Goal: Information Seeking & Learning: Find specific fact

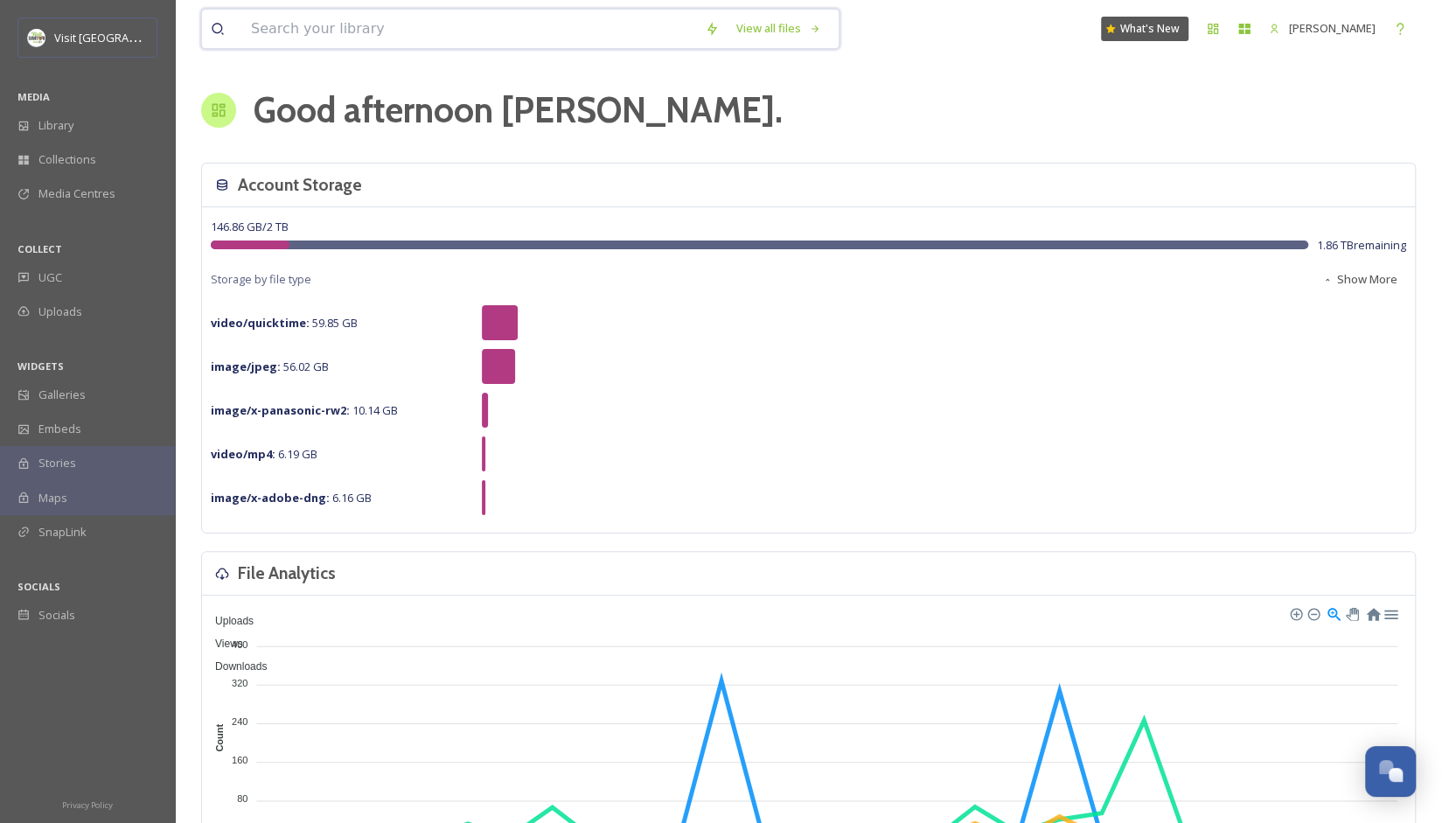
click at [343, 31] on input at bounding box center [469, 29] width 454 height 38
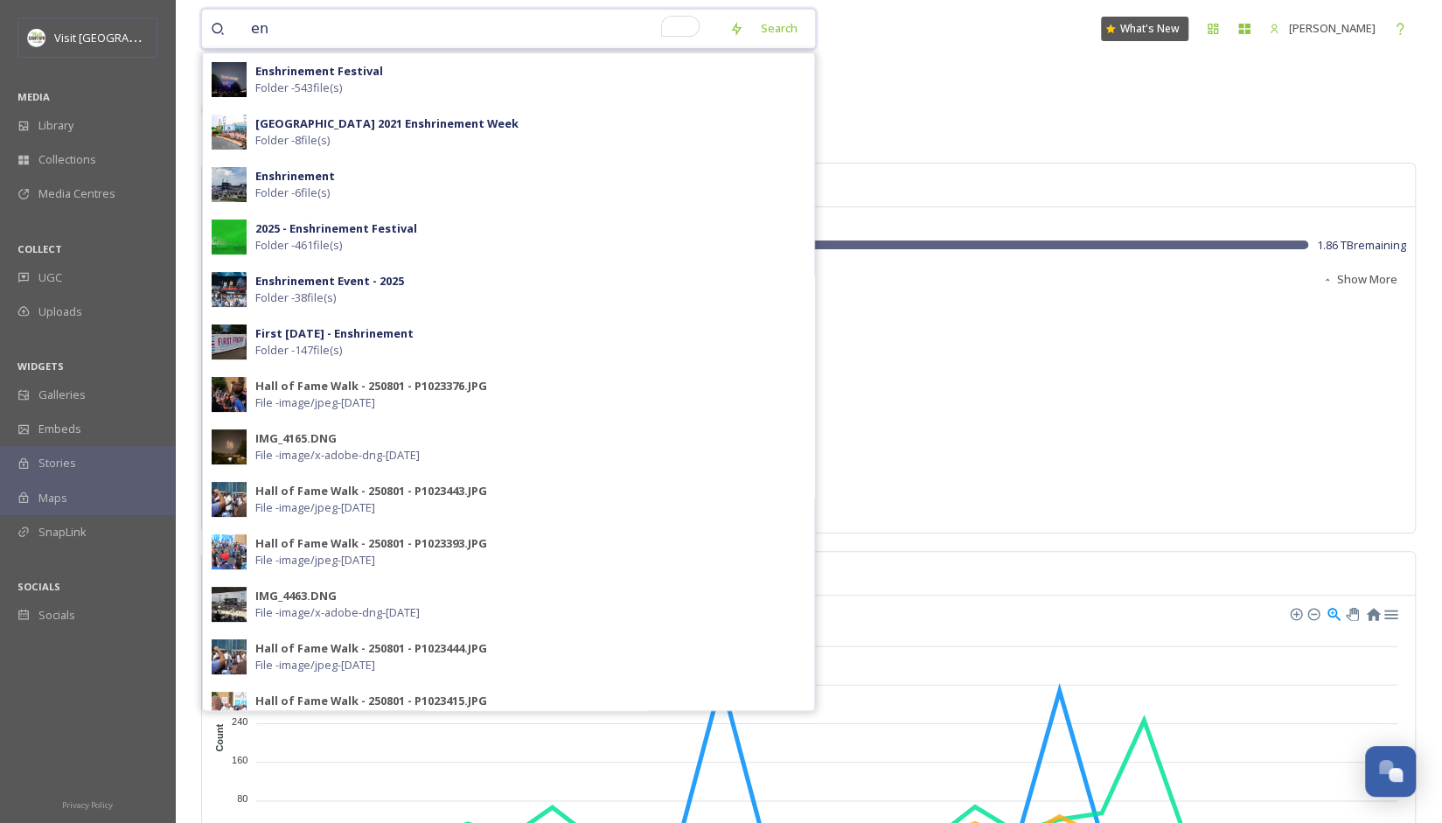
type input "e"
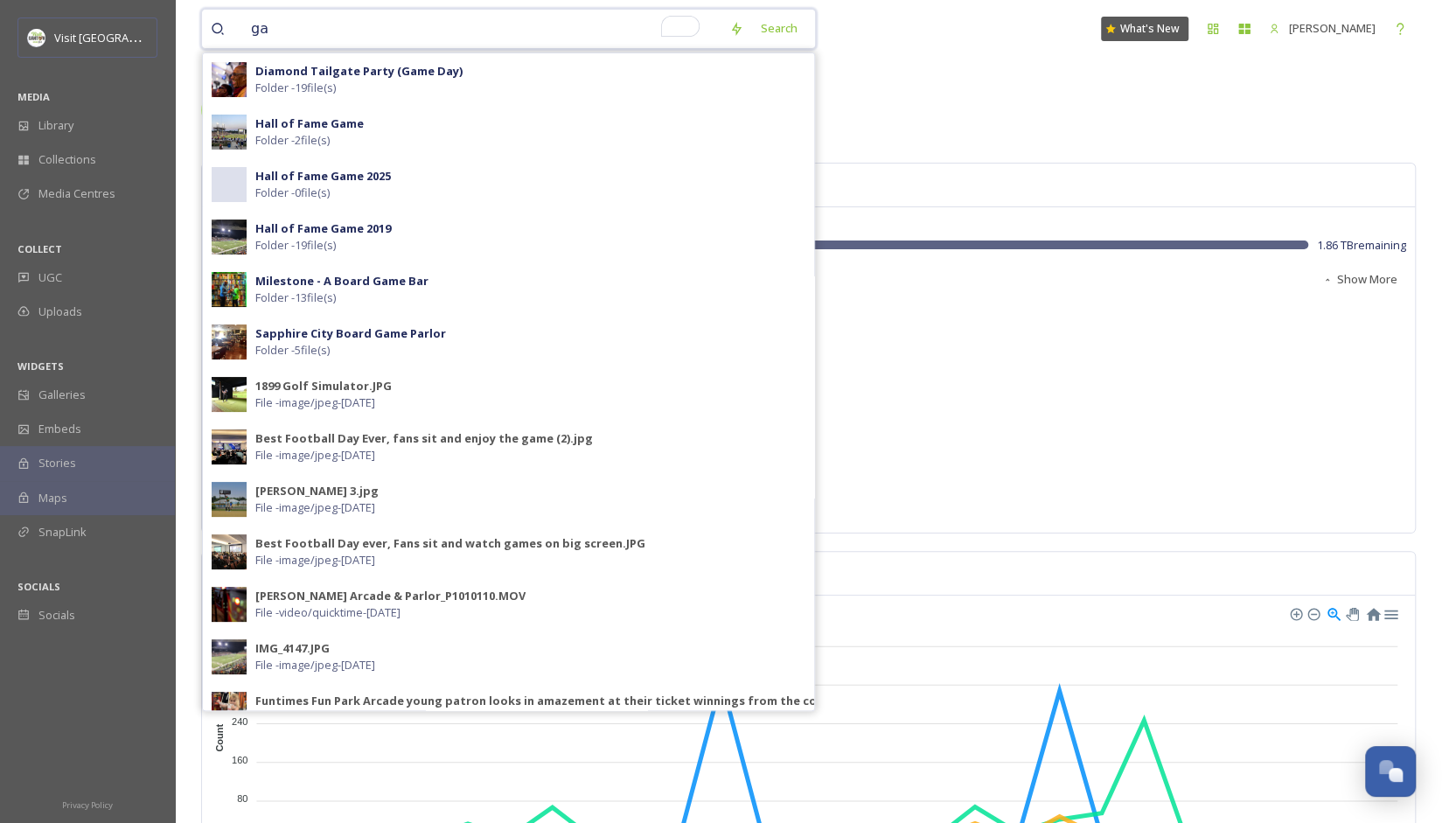
type input "g"
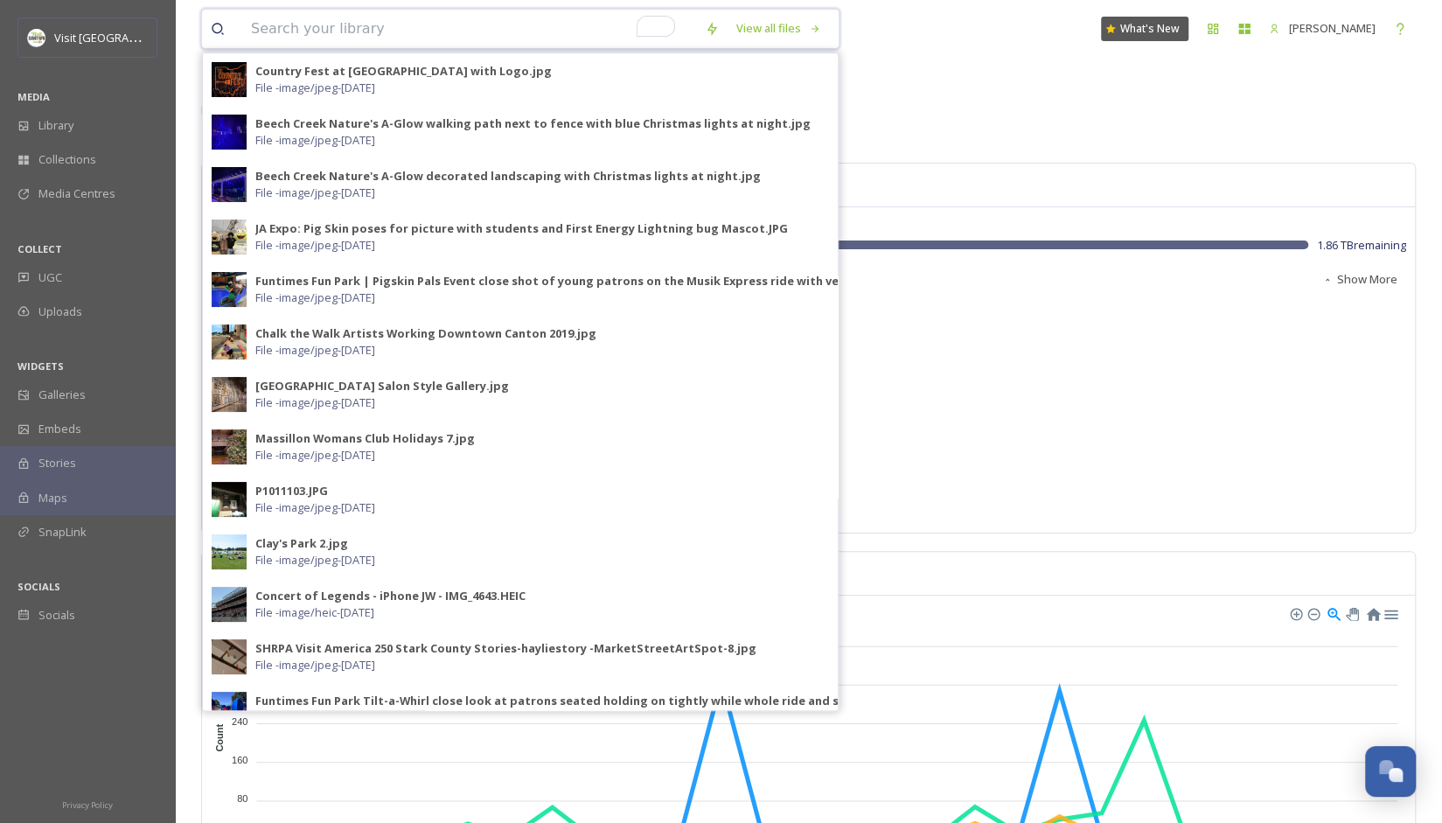
click at [541, 28] on input "To enrich screen reader interactions, please activate Accessibility in Grammarl…" at bounding box center [469, 29] width 454 height 38
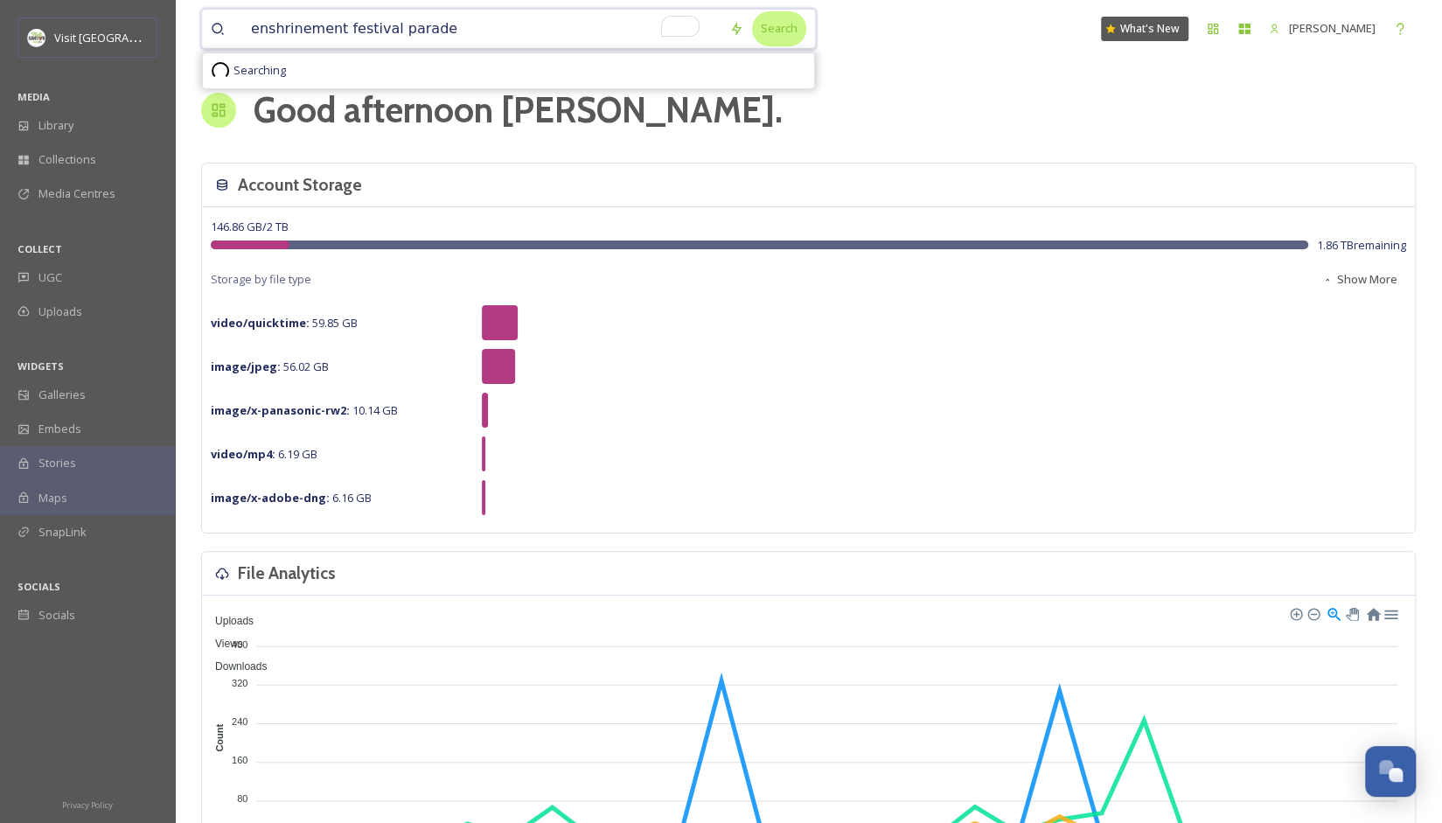
type input "enshrinement festival parade"
click at [766, 21] on div "Search" at bounding box center [779, 28] width 54 height 34
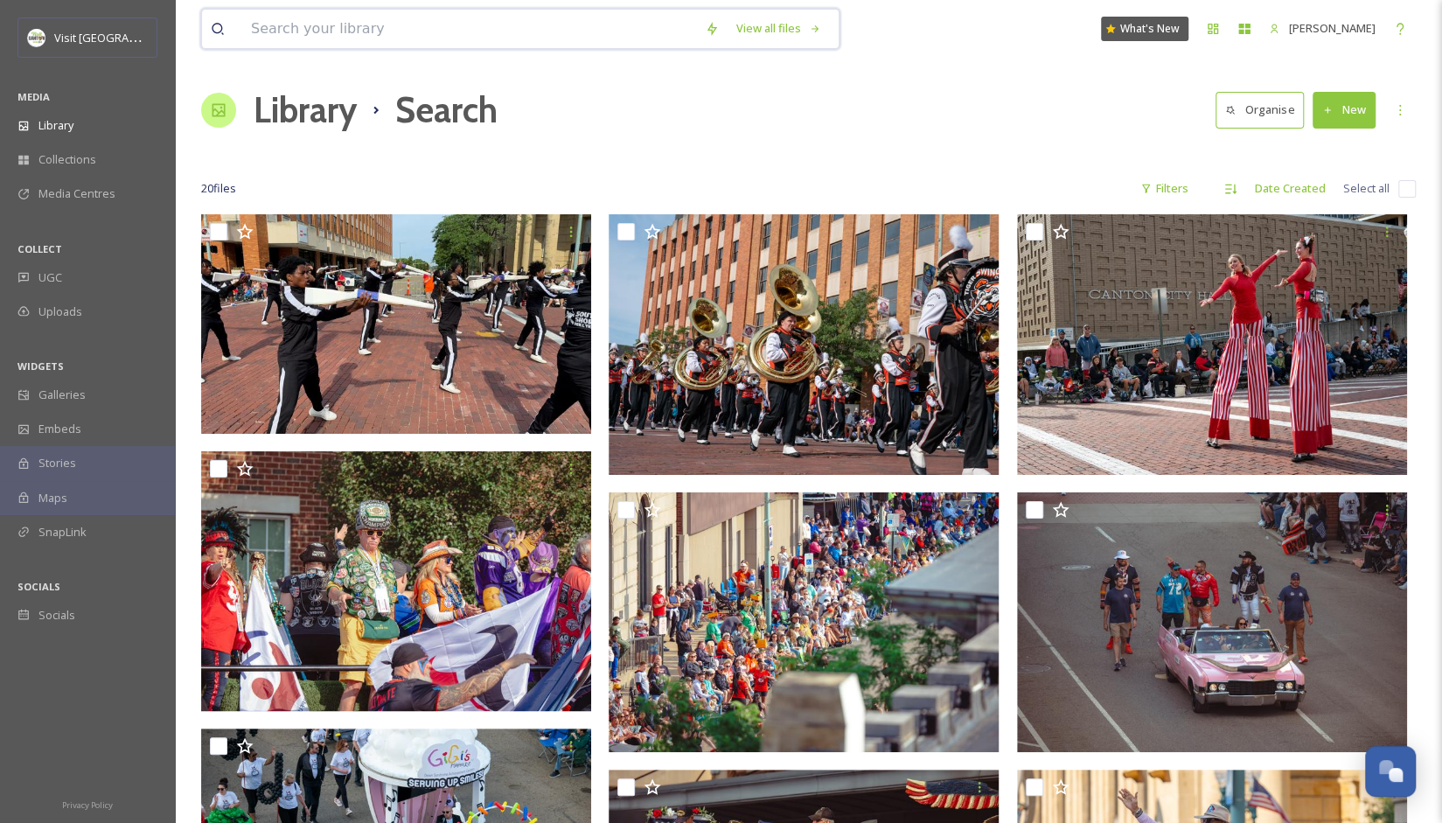
click at [463, 26] on input at bounding box center [469, 29] width 454 height 38
click at [775, 33] on div "Search" at bounding box center [779, 28] width 54 height 34
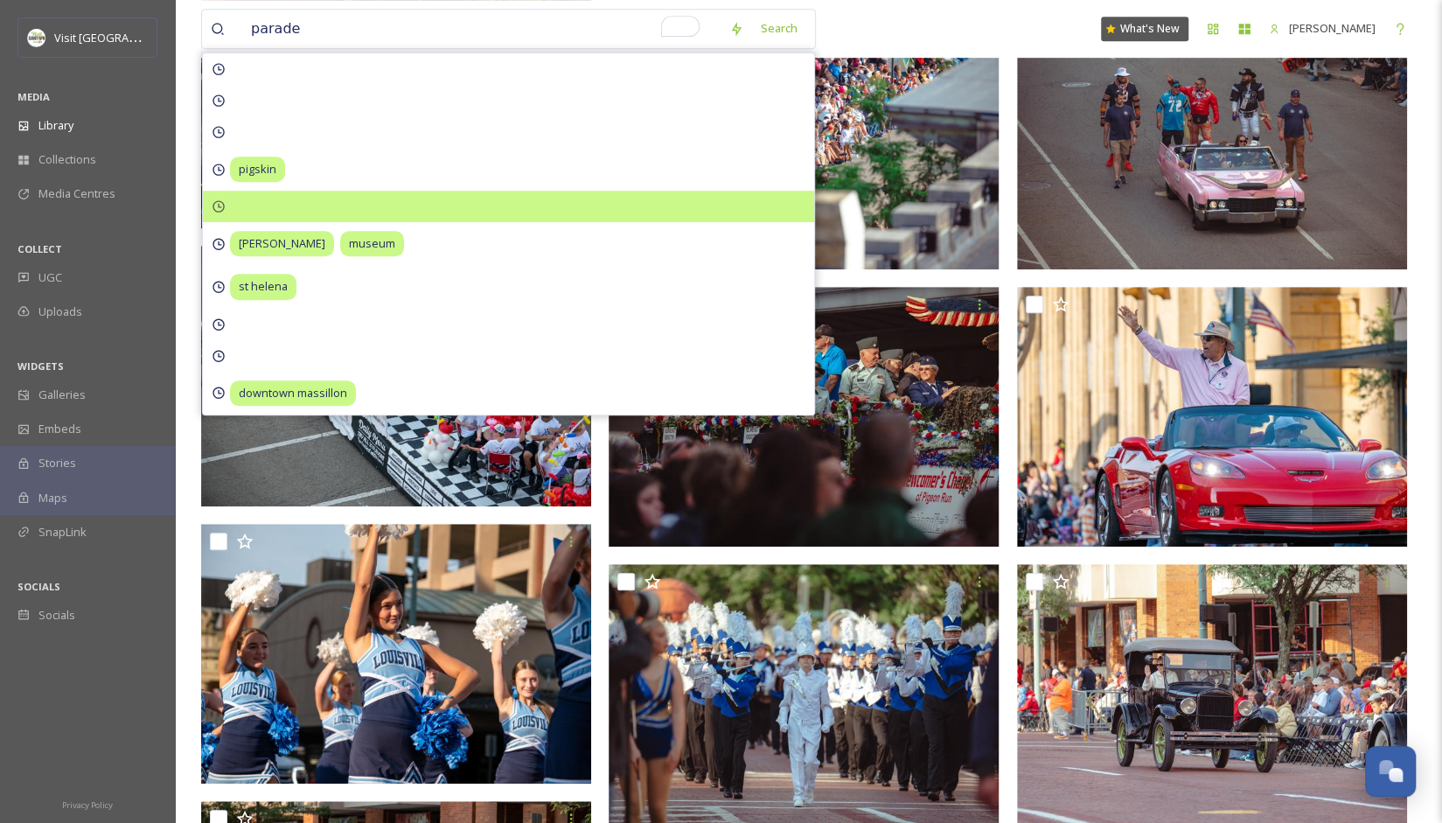
scroll to position [700, 0]
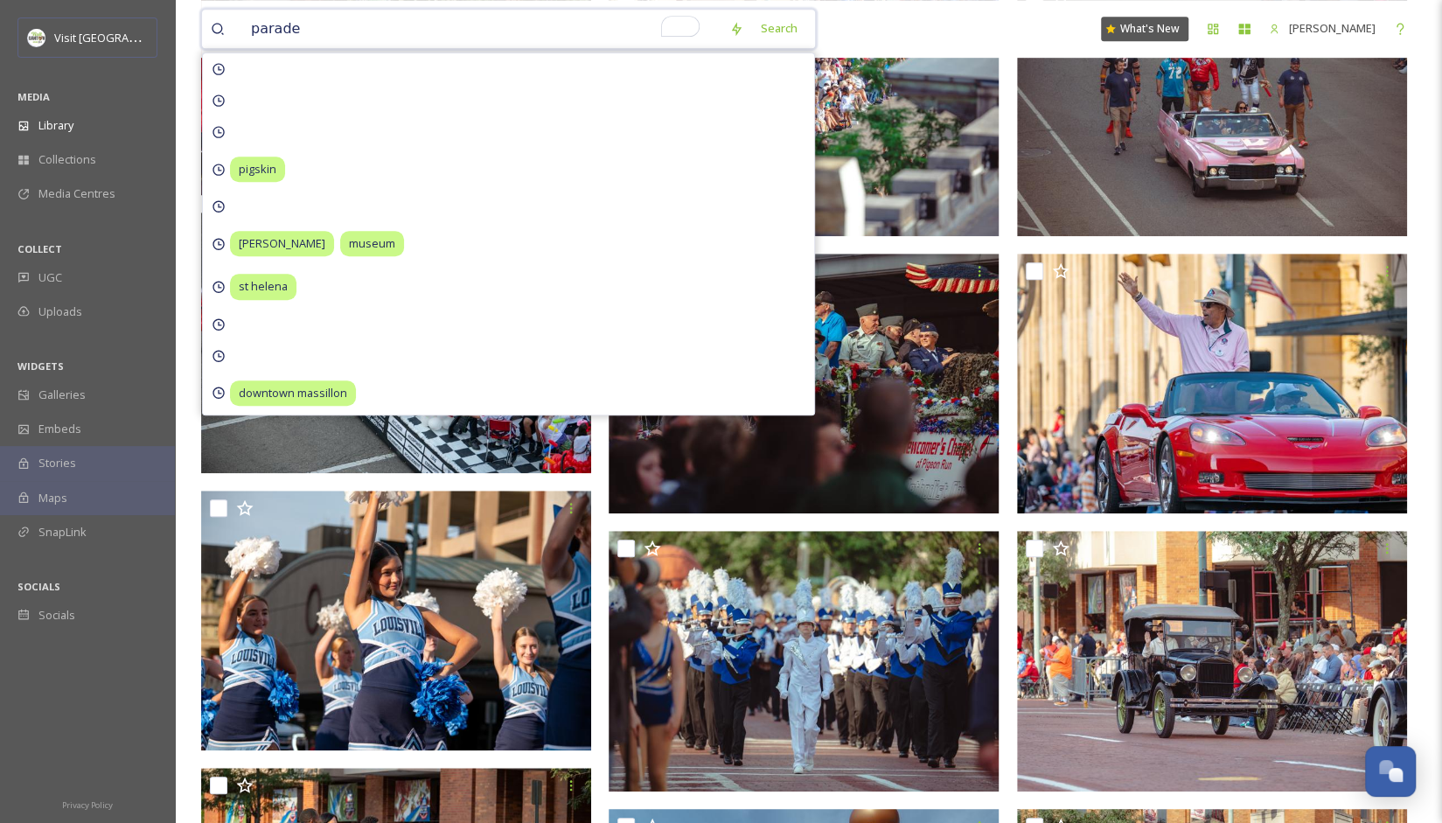
drag, startPoint x: 410, startPoint y: 38, endPoint x: 240, endPoint y: 22, distance: 170.4
click at [240, 22] on div "parade" at bounding box center [466, 29] width 510 height 38
type input "festivals"
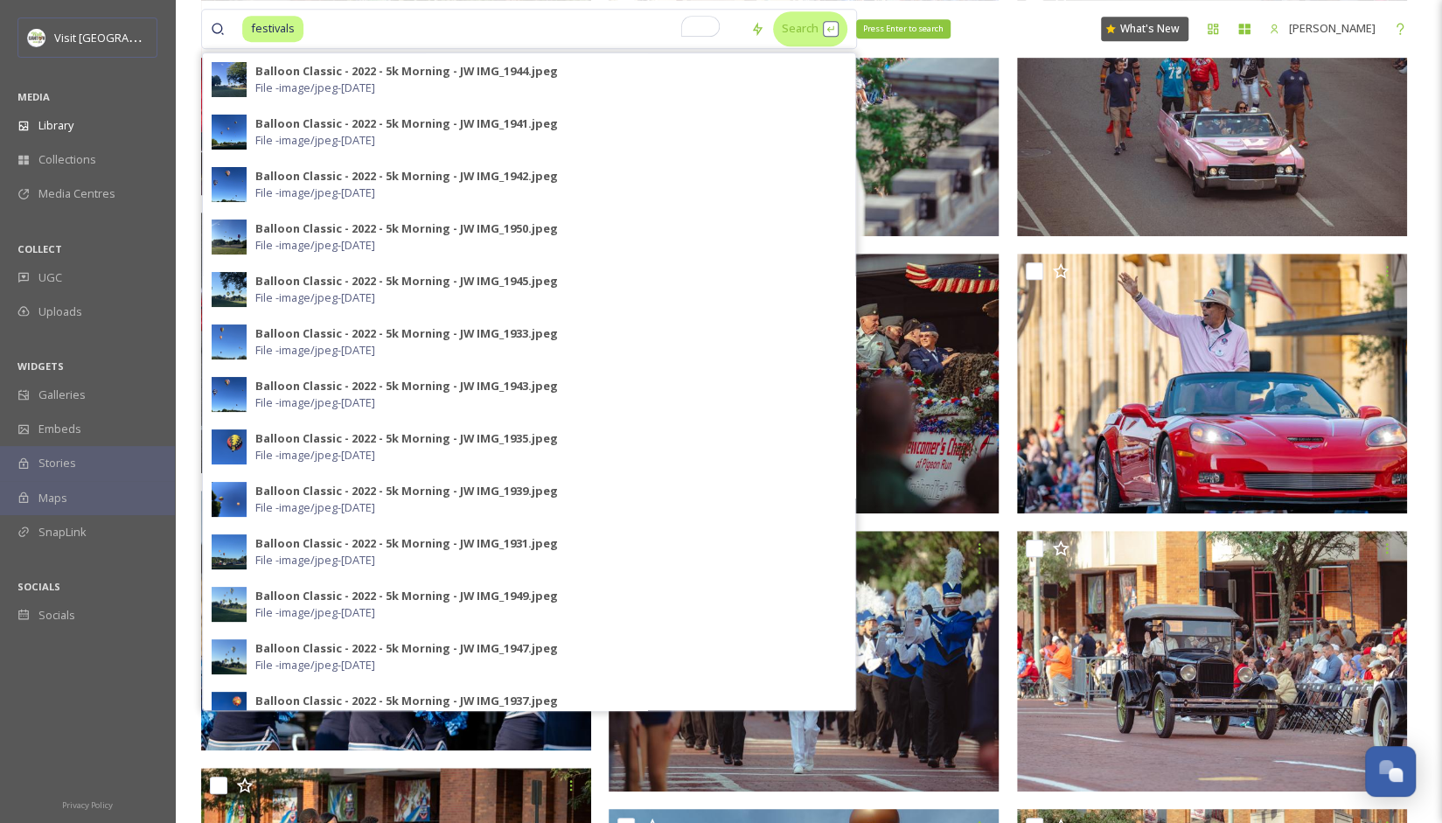
click at [786, 29] on div "Search Press Enter to search" at bounding box center [810, 28] width 74 height 34
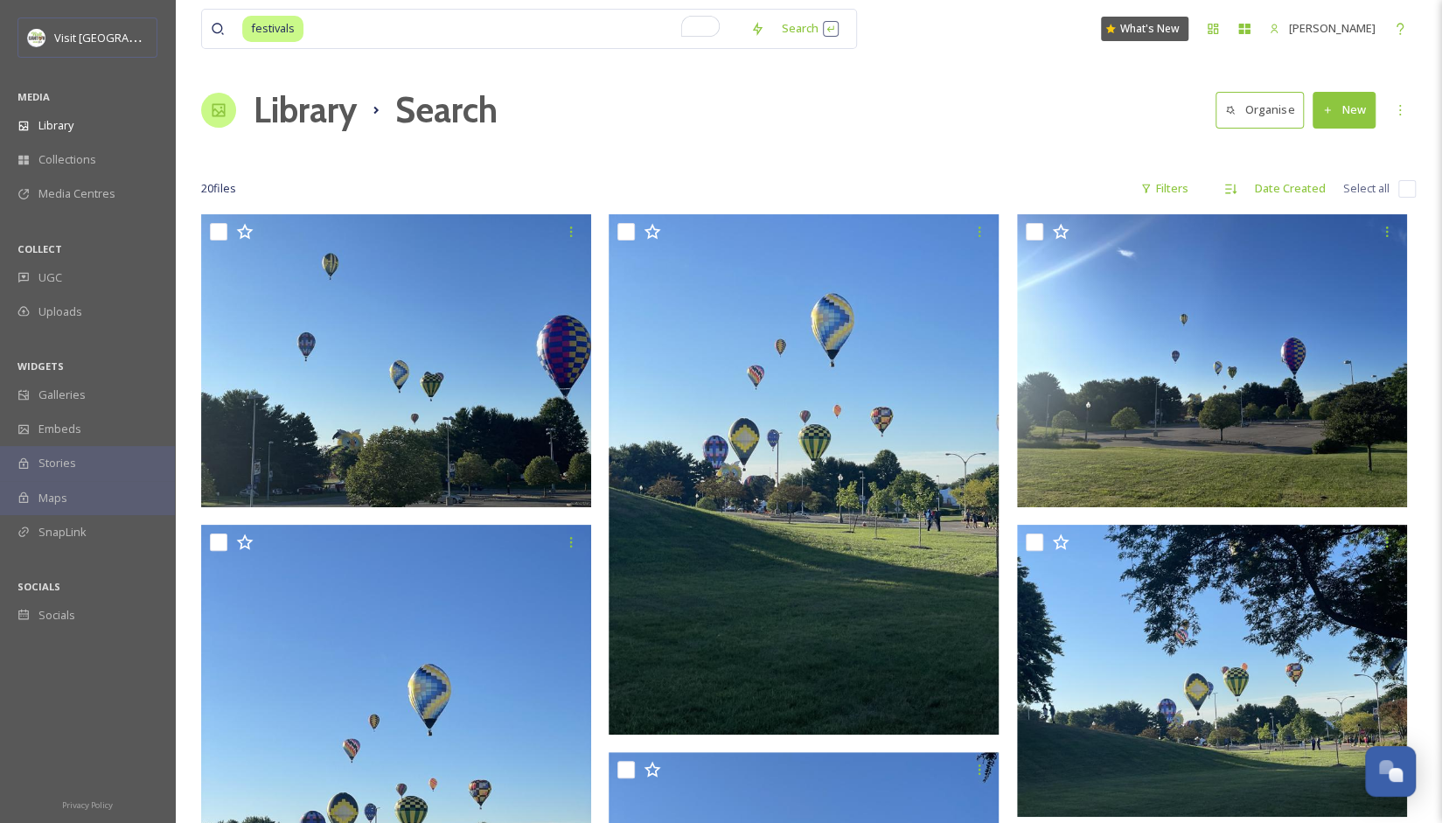
click at [999, 106] on div "Library Search Organise New" at bounding box center [808, 110] width 1215 height 52
click at [483, 31] on input "To enrich screen reader interactions, please activate Accessibility in Grammarl…" at bounding box center [523, 29] width 436 height 38
drag, startPoint x: 483, startPoint y: 31, endPoint x: 289, endPoint y: 45, distance: 194.6
click at [289, 45] on div "festivals" at bounding box center [491, 29] width 499 height 38
drag, startPoint x: 376, startPoint y: 24, endPoint x: 252, endPoint y: 26, distance: 124.2
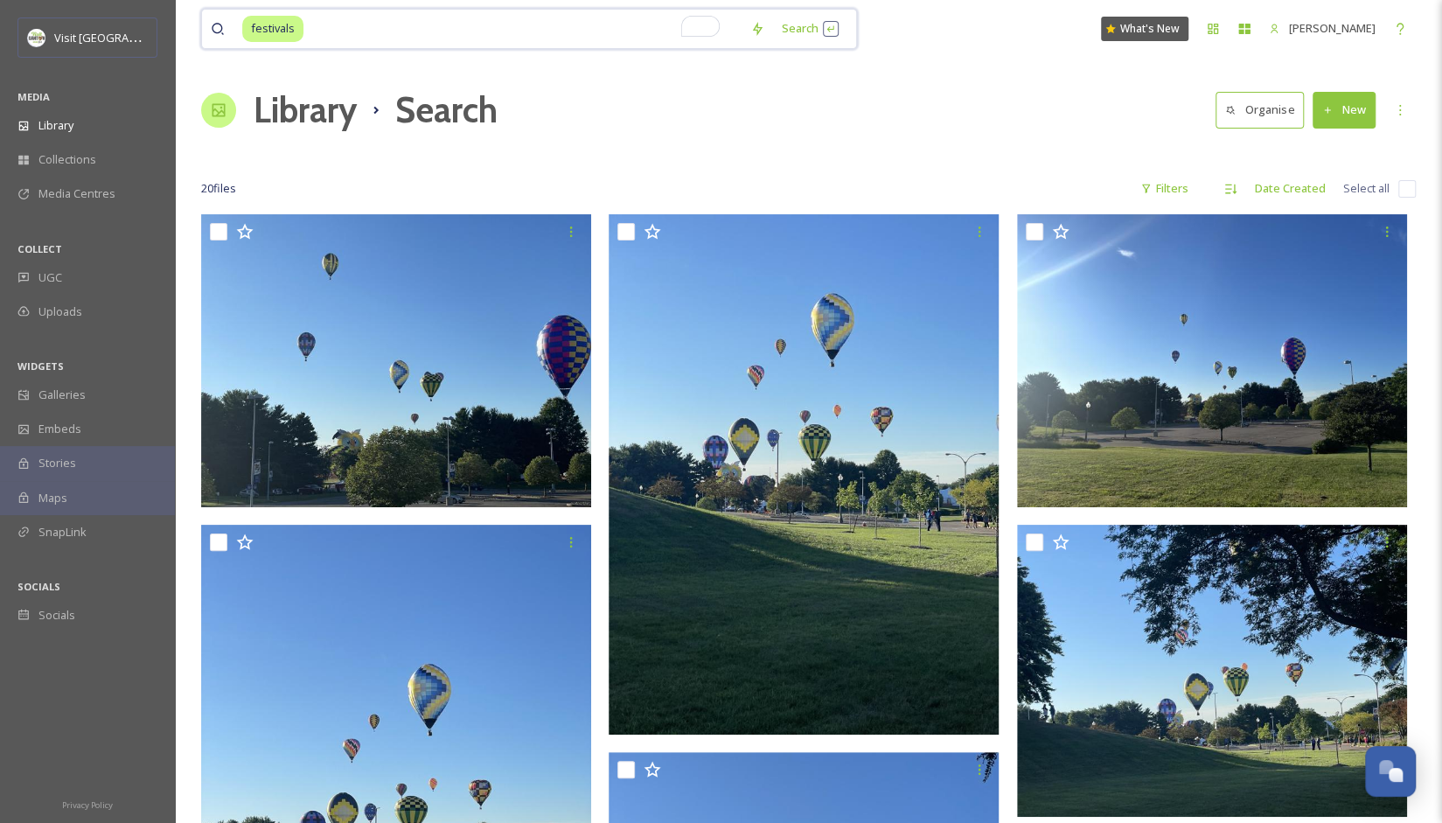
click at [252, 26] on div "festivals" at bounding box center [491, 29] width 499 height 38
type input "f"
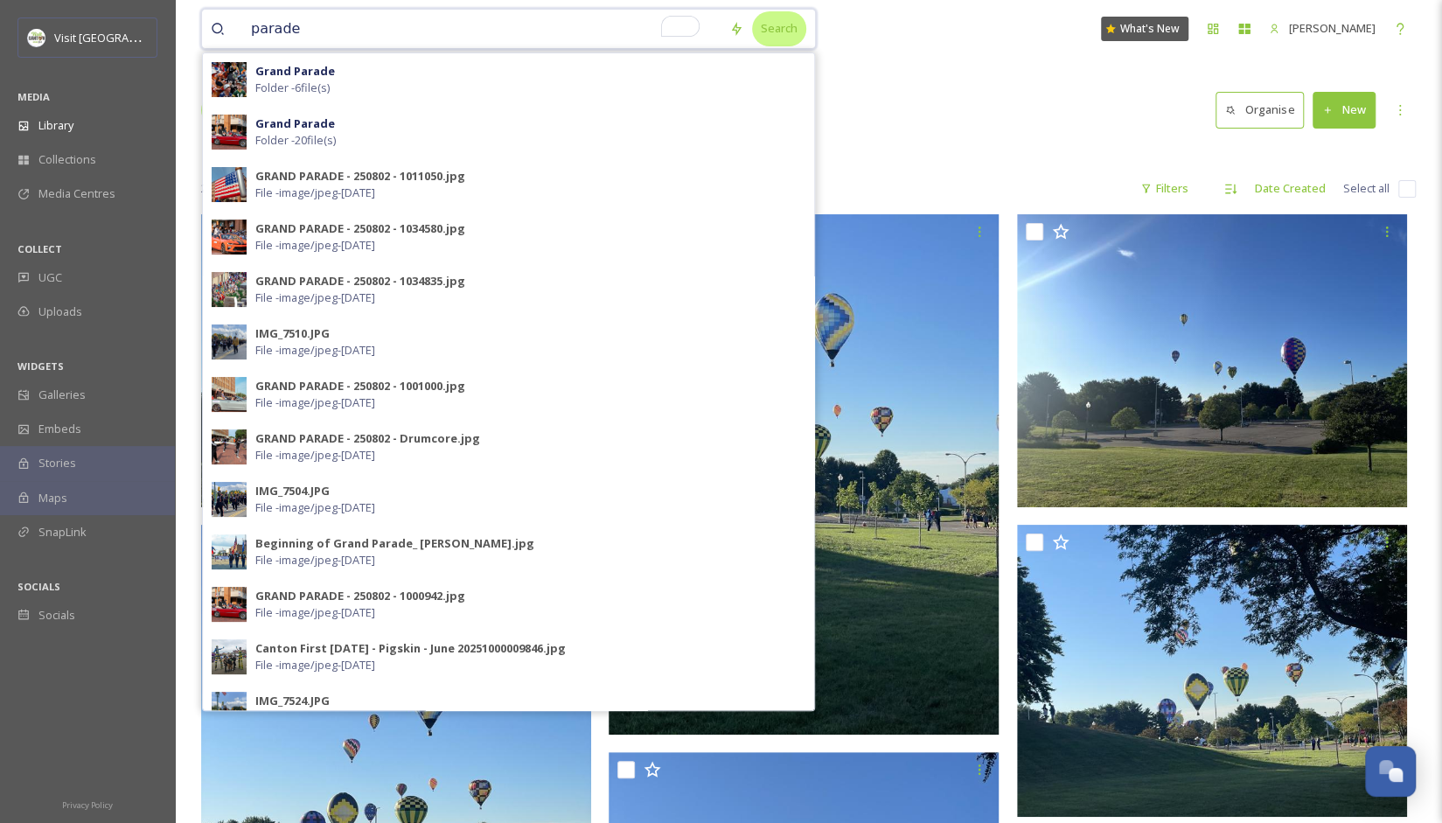
type input "parade"
click at [753, 26] on div "Search" at bounding box center [779, 28] width 54 height 34
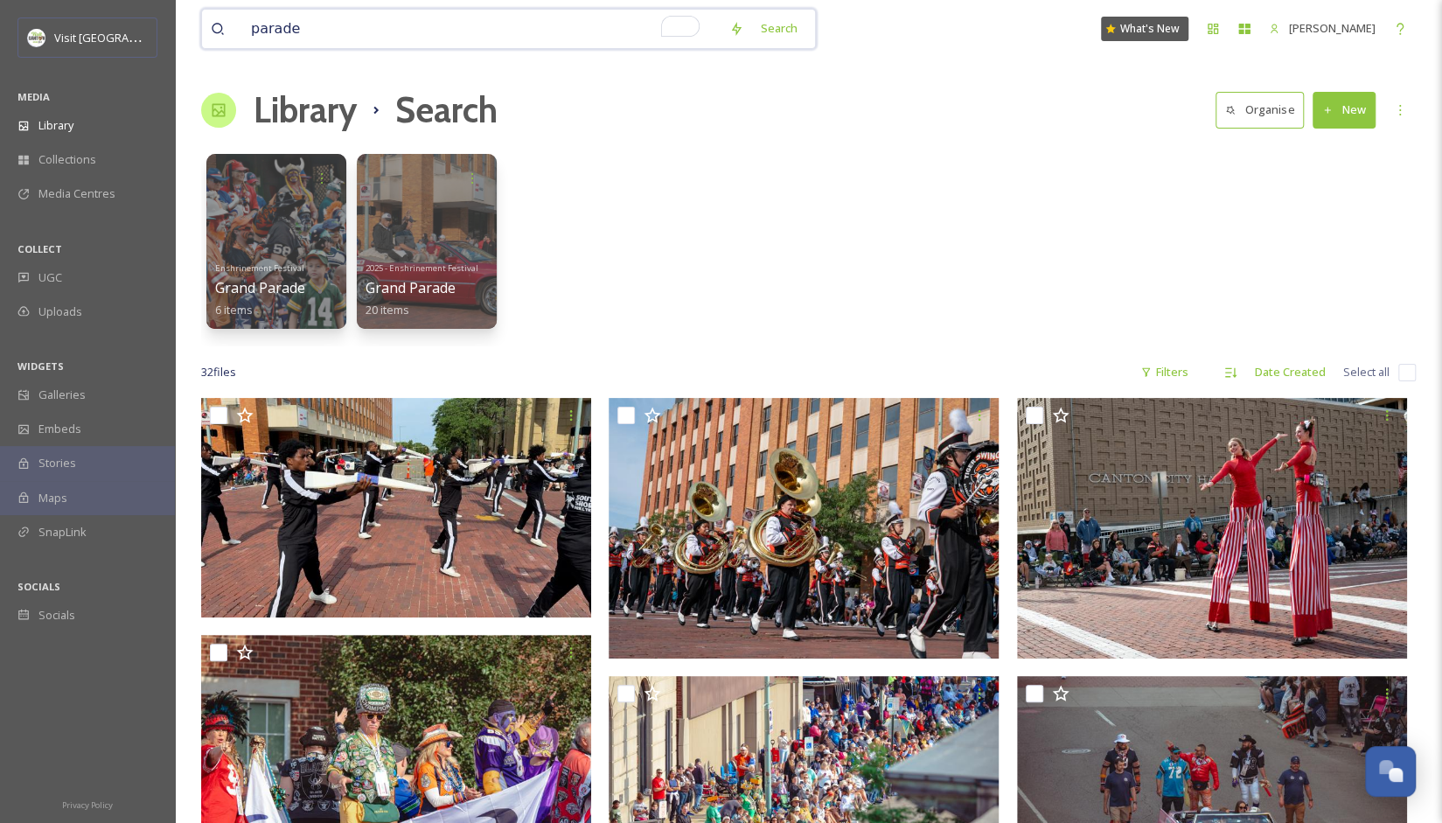
drag, startPoint x: 407, startPoint y: 25, endPoint x: 240, endPoint y: 31, distance: 167.1
click at [240, 31] on div "parade" at bounding box center [466, 29] width 510 height 38
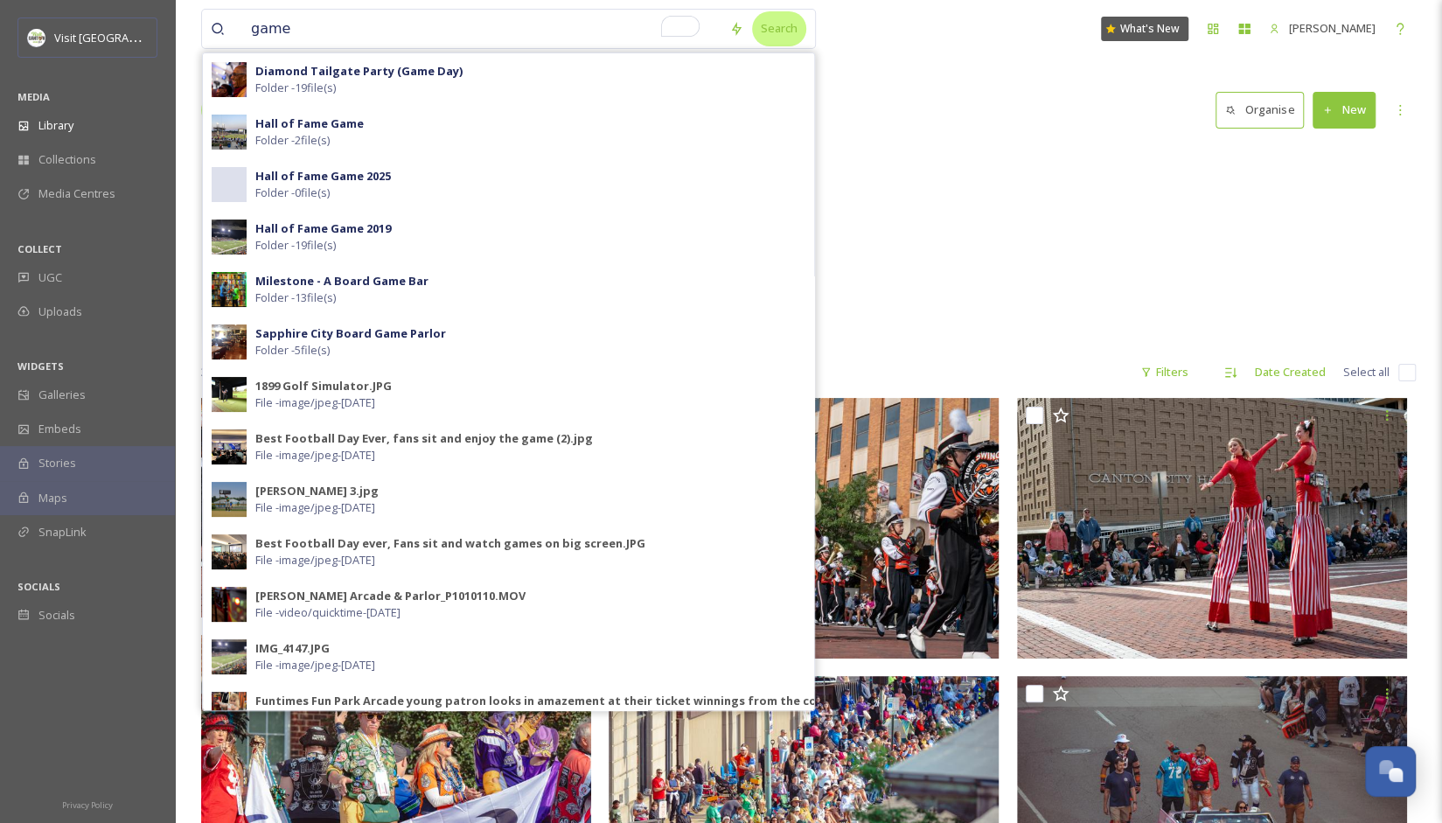
click at [752, 23] on div "Search" at bounding box center [779, 28] width 54 height 34
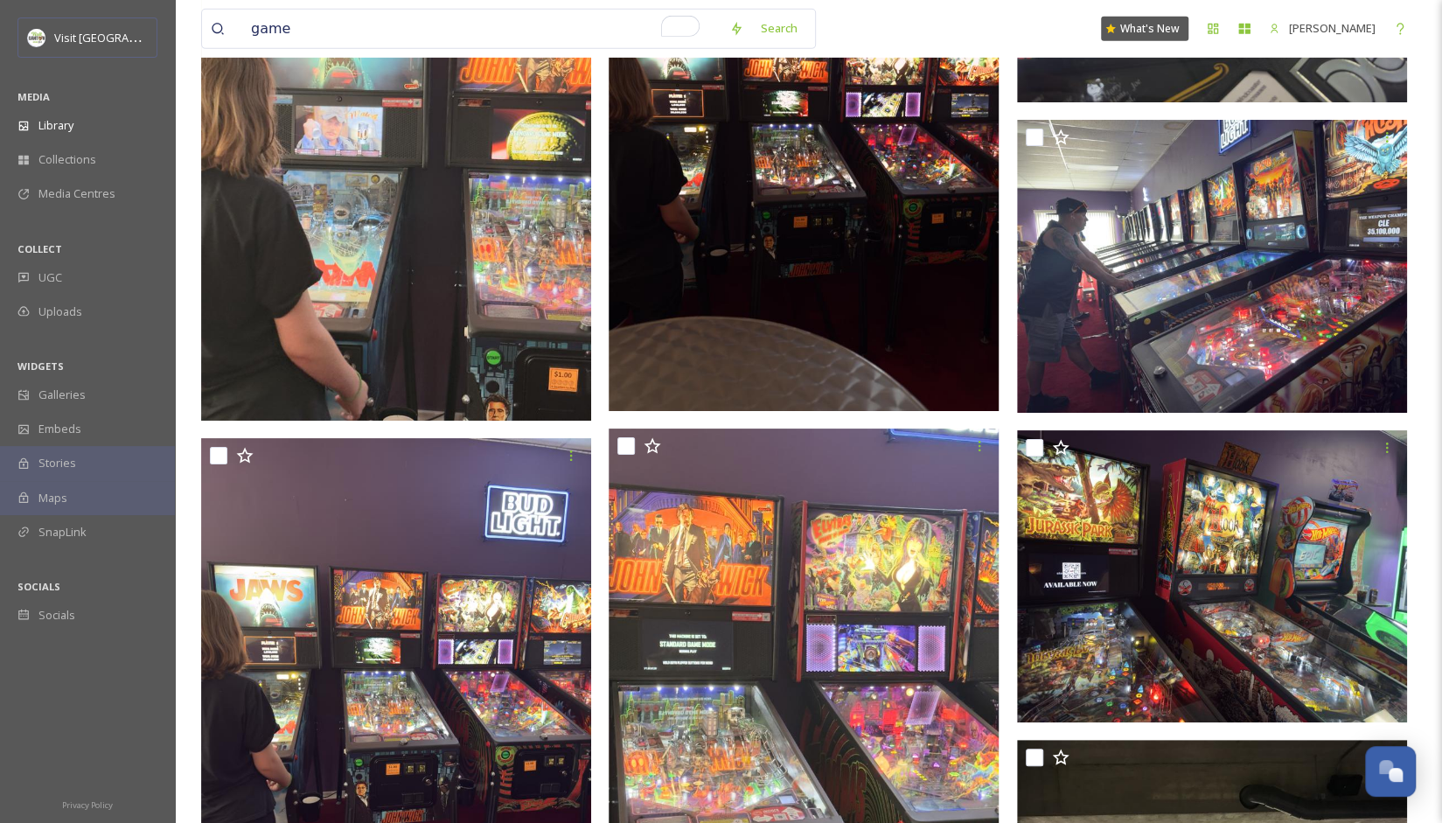
scroll to position [3547, 0]
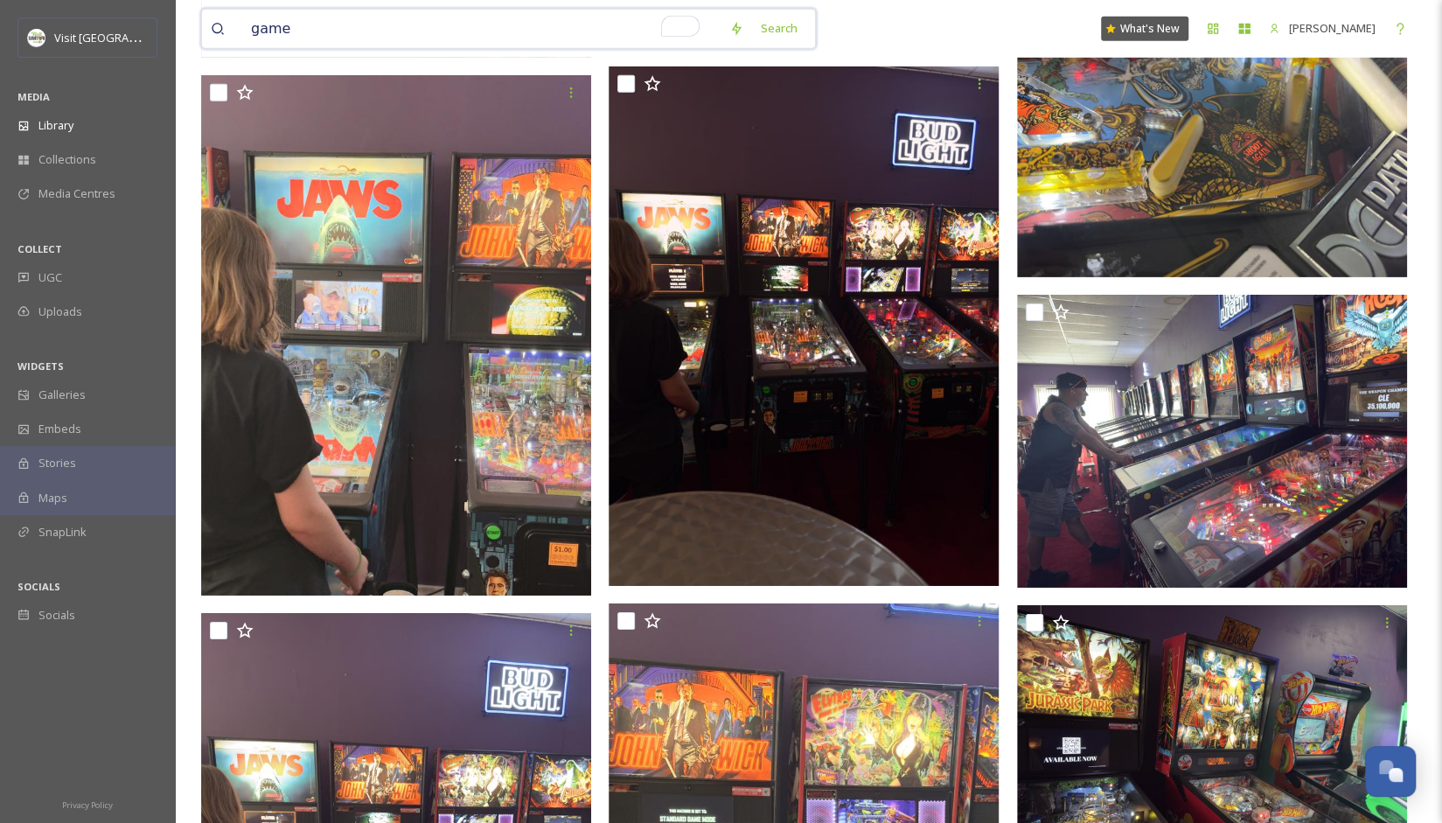
drag, startPoint x: 325, startPoint y: 27, endPoint x: 229, endPoint y: 27, distance: 96.2
click at [229, 27] on div "game" at bounding box center [466, 29] width 510 height 38
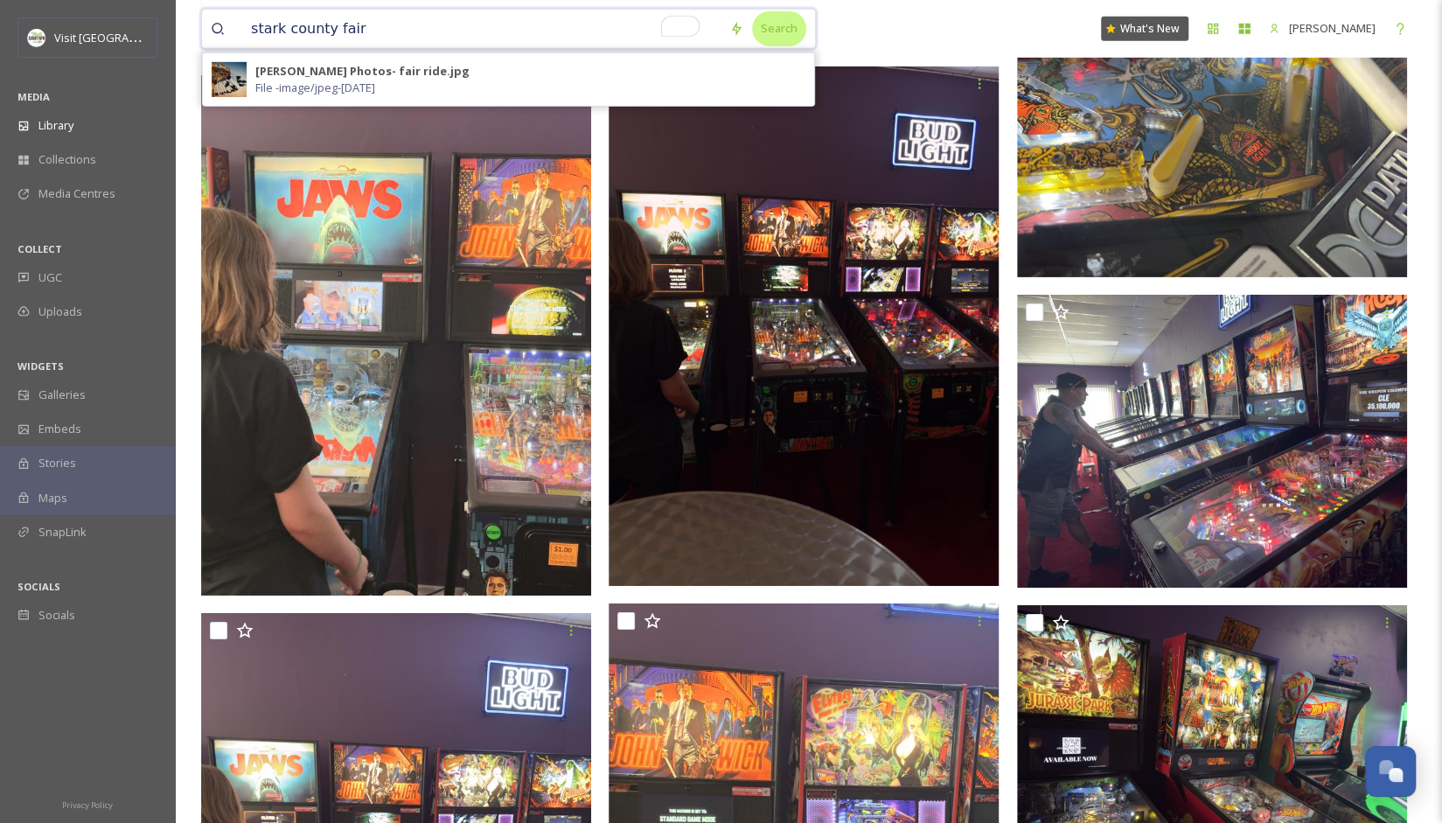
type input "stark county fair"
click at [765, 32] on div "Search" at bounding box center [779, 28] width 54 height 34
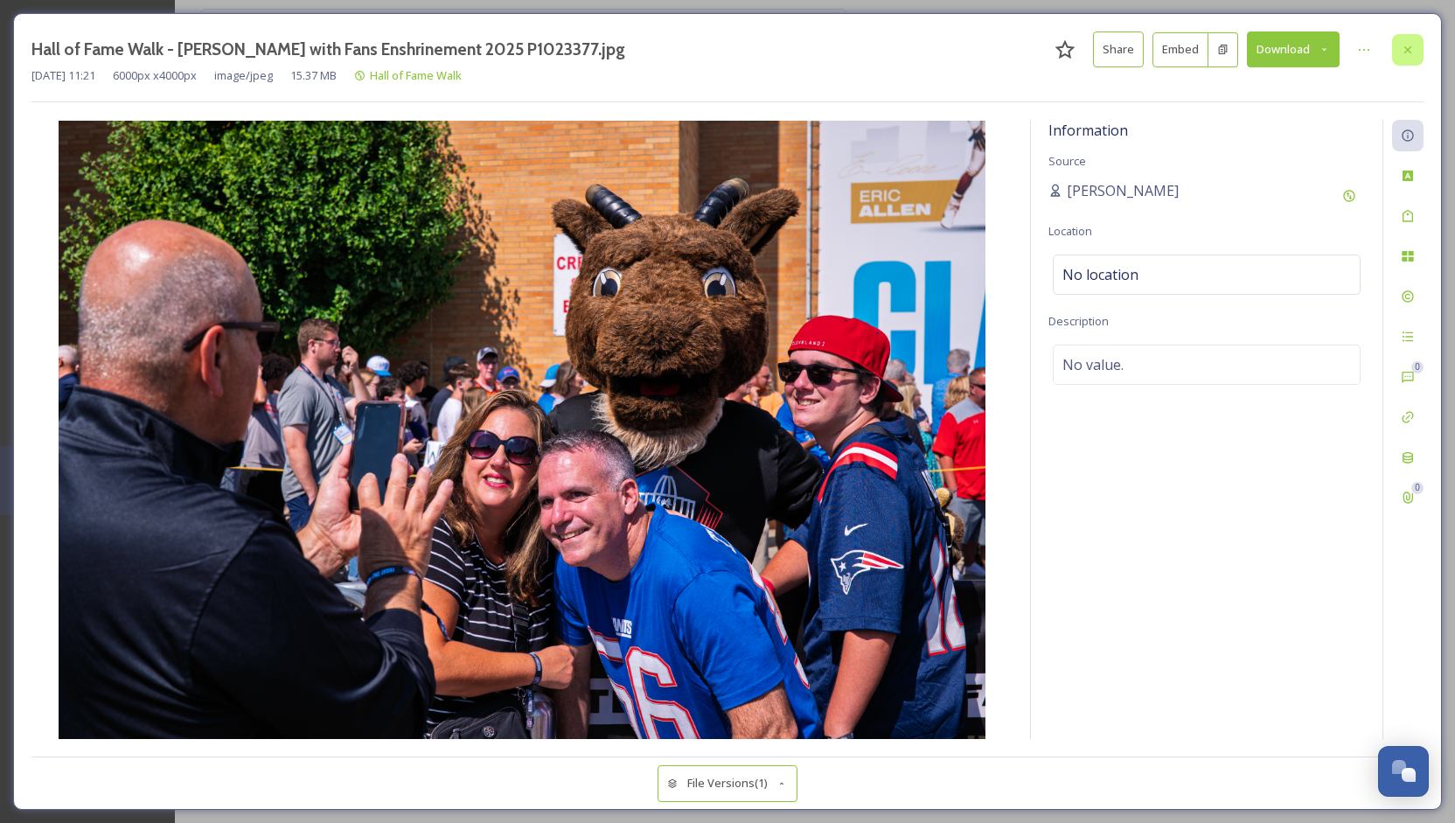
click at [1399, 35] on div at bounding box center [1407, 49] width 31 height 31
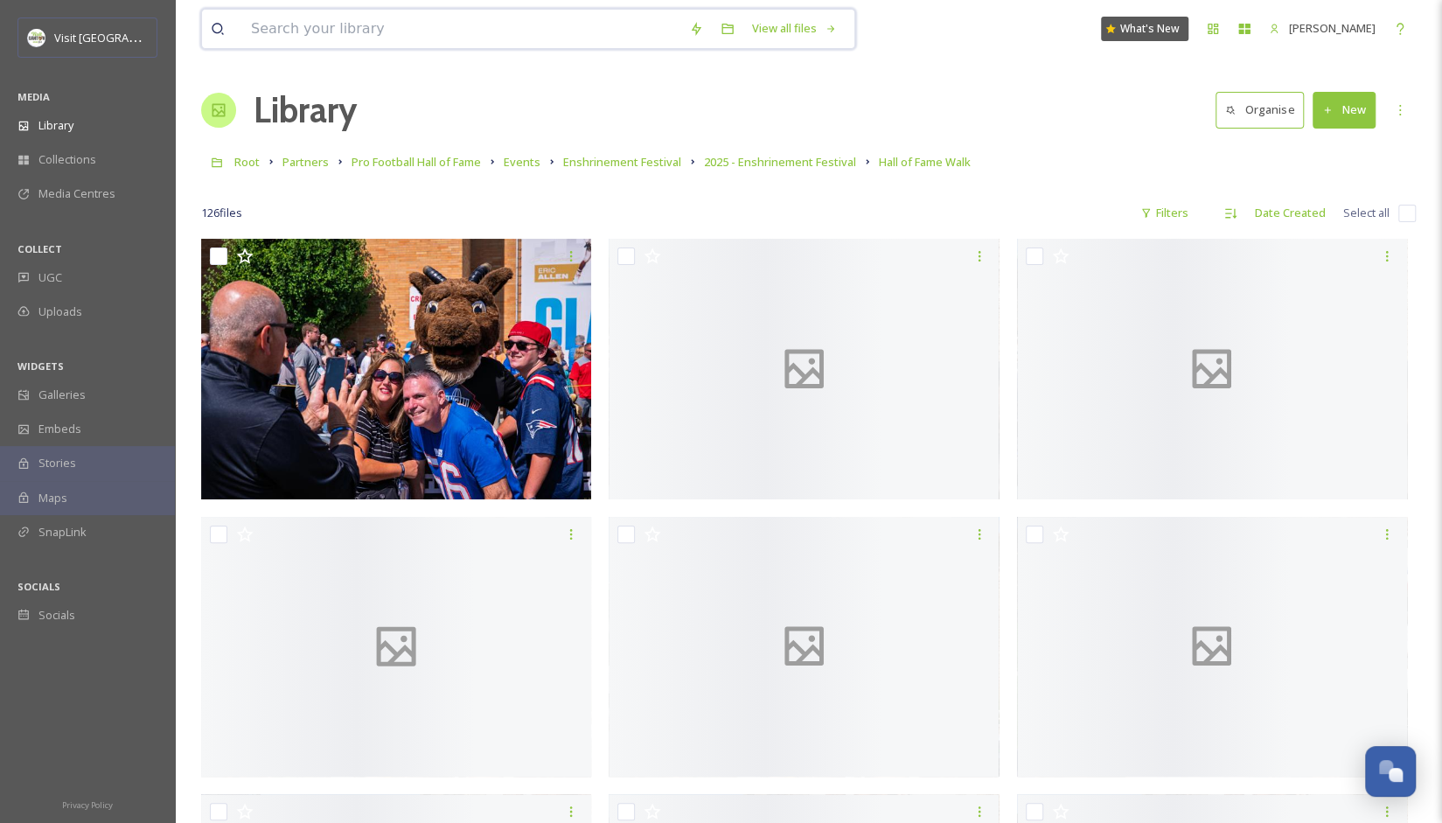
click at [464, 27] on input at bounding box center [461, 29] width 438 height 38
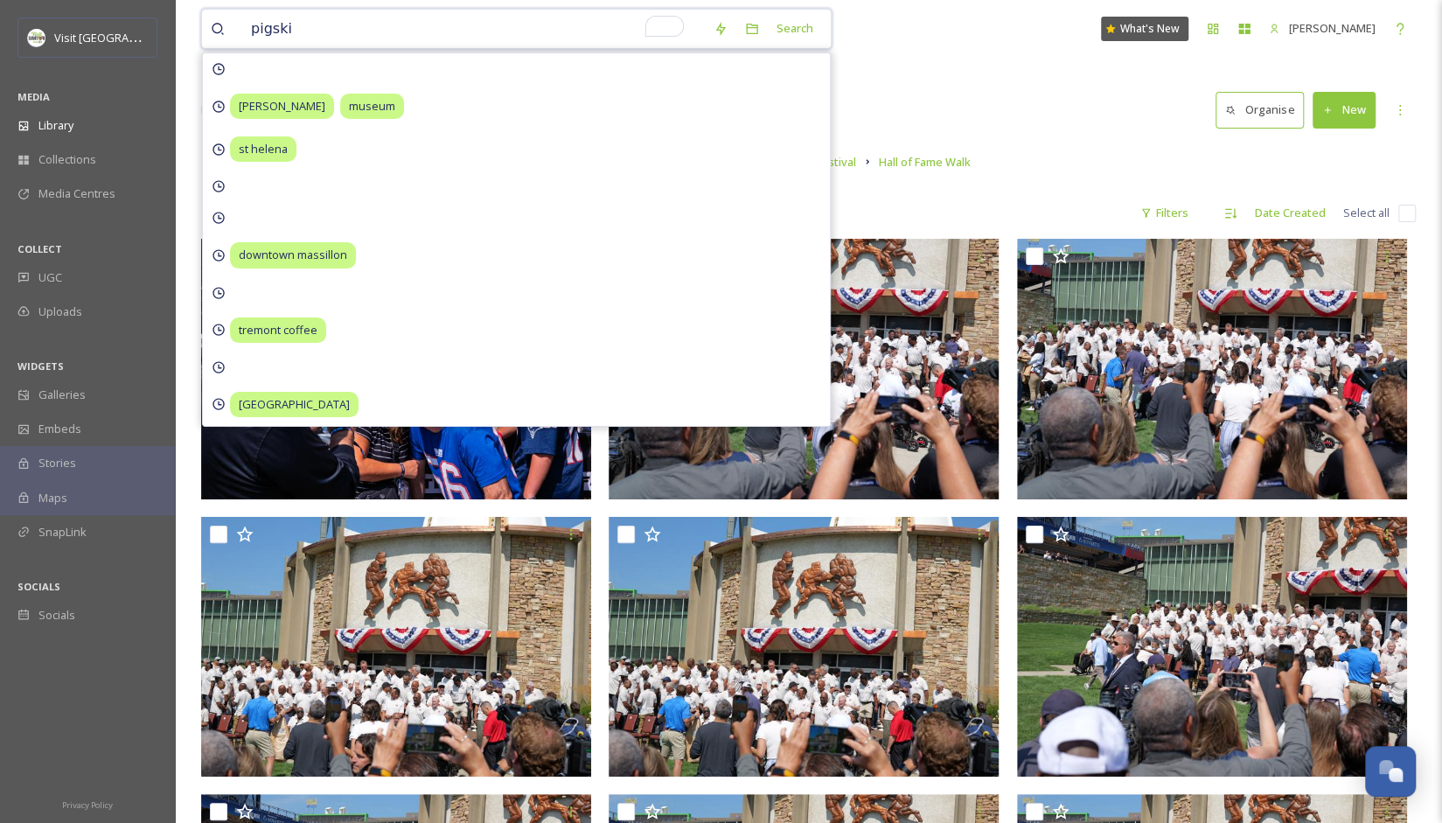
type input "pigskin"
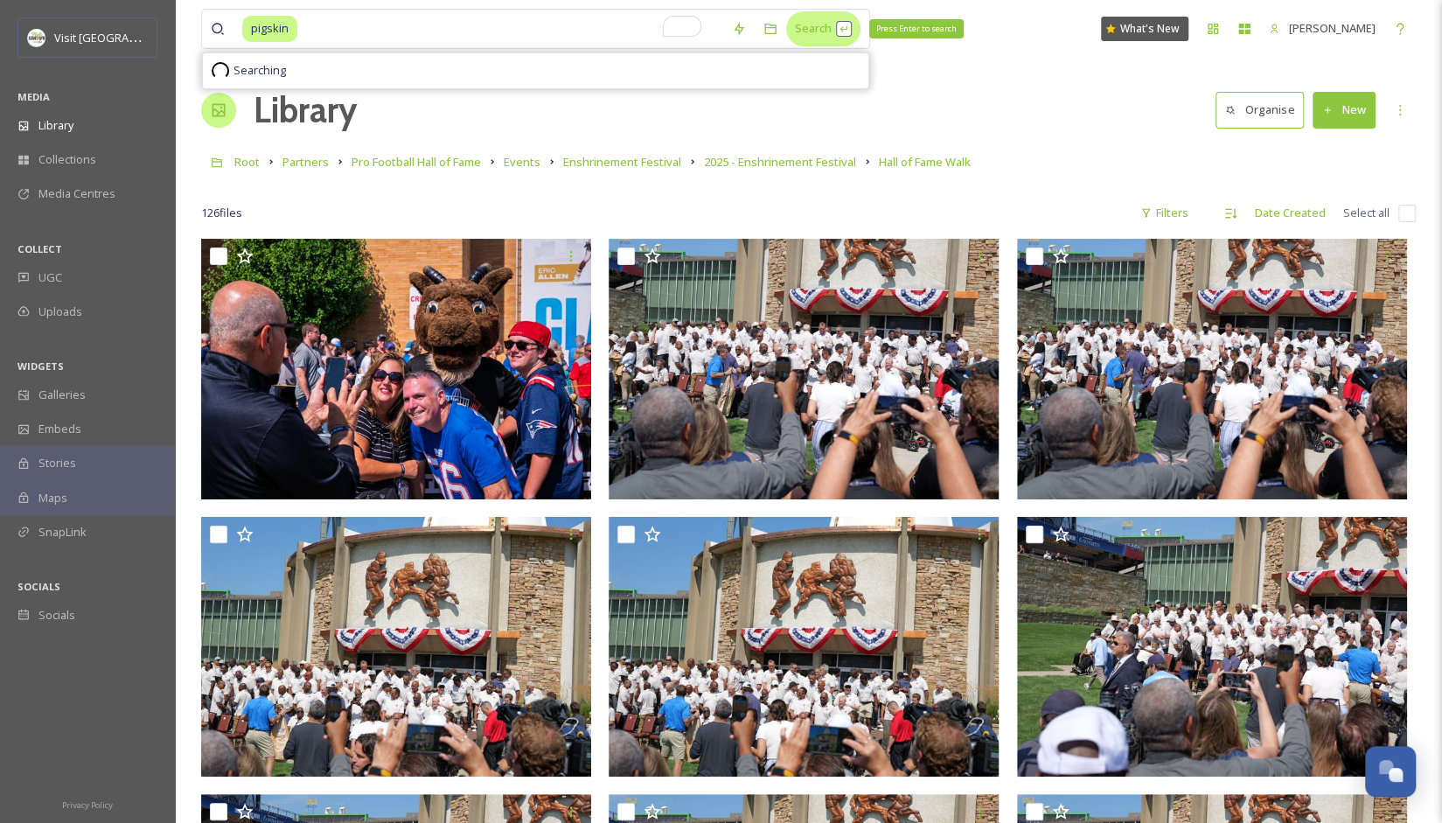
click at [793, 20] on div "Search Press Enter to search" at bounding box center [823, 28] width 74 height 34
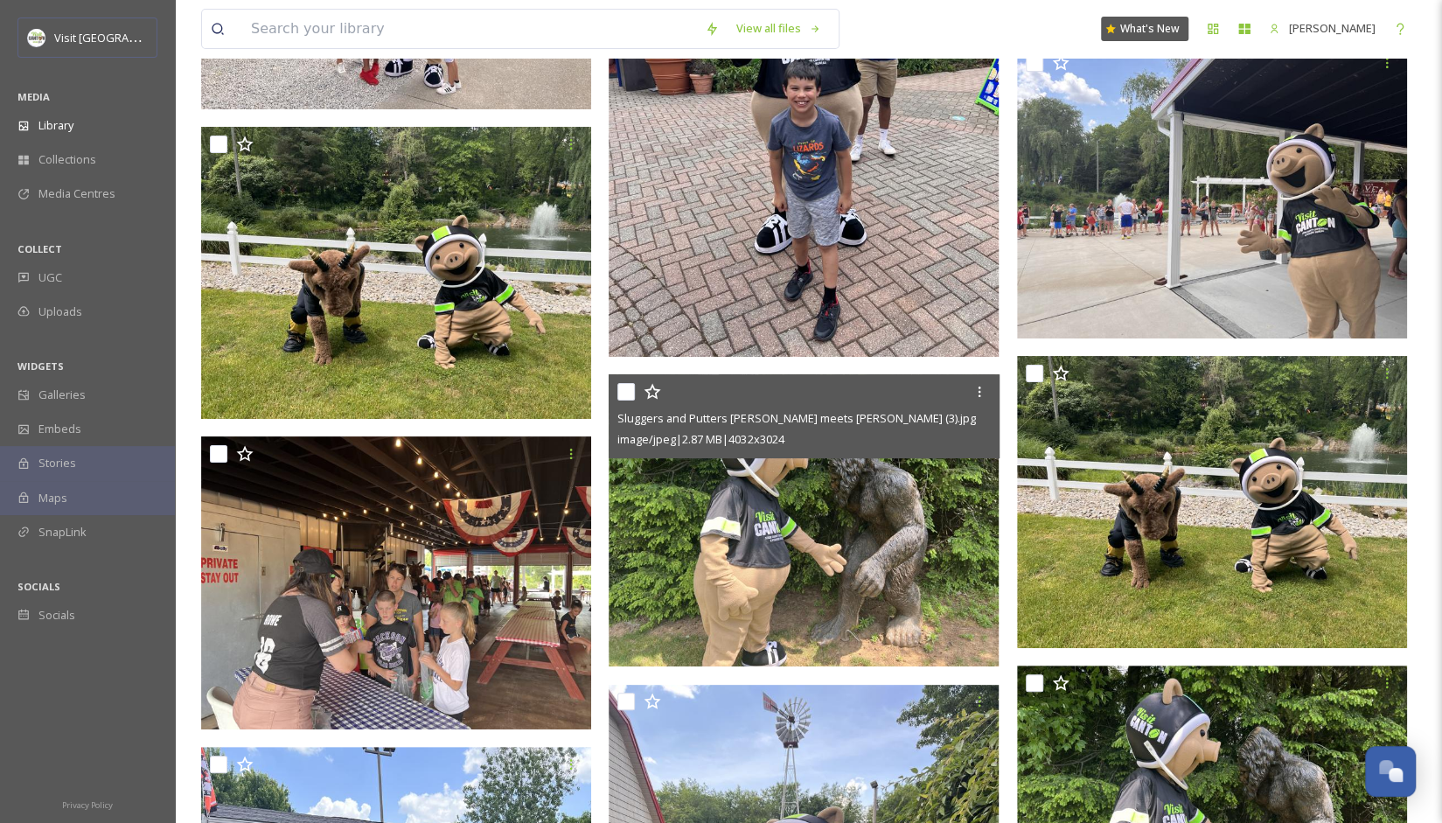
scroll to position [13204, 0]
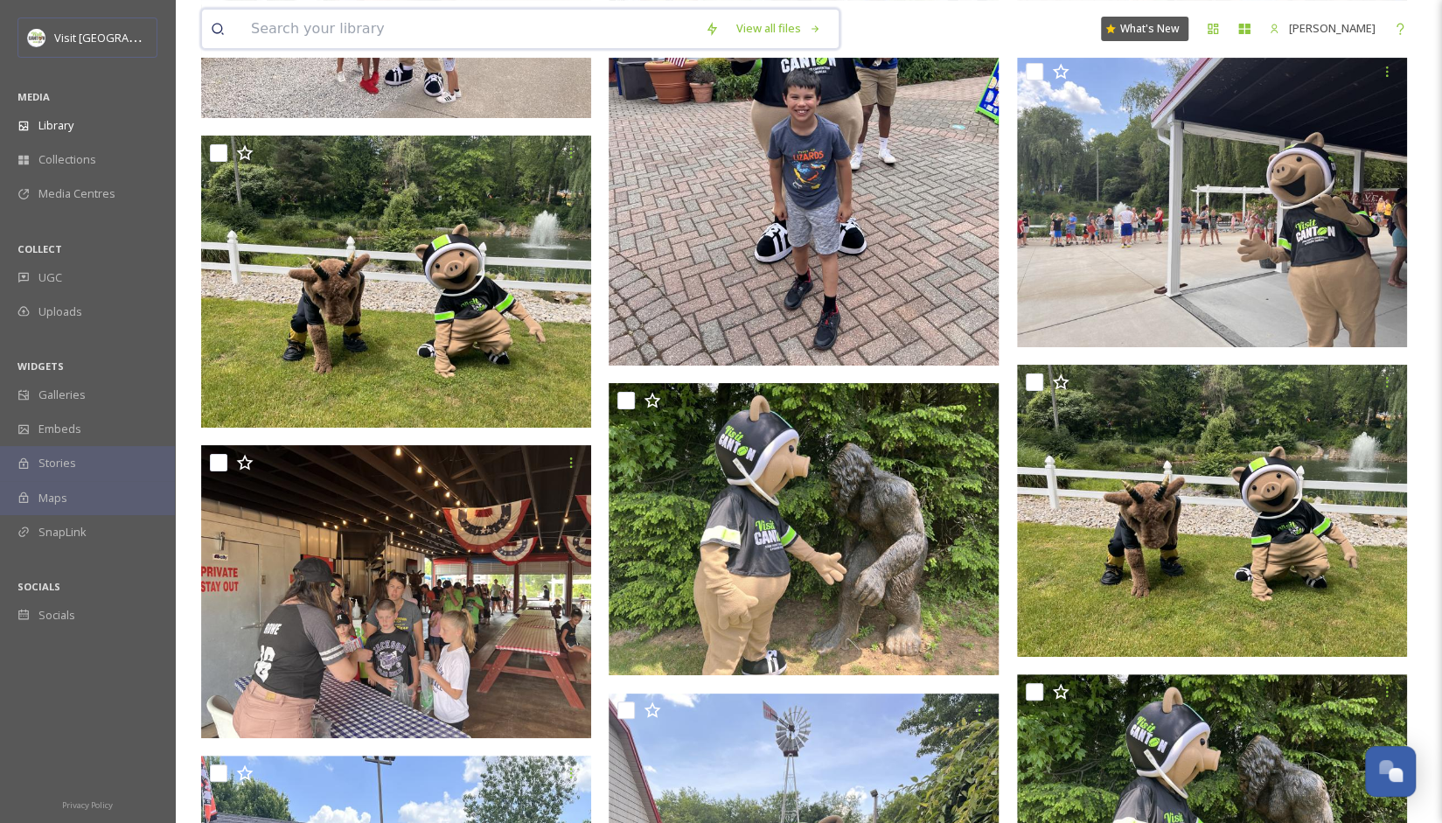
click at [481, 46] on input at bounding box center [469, 29] width 454 height 38
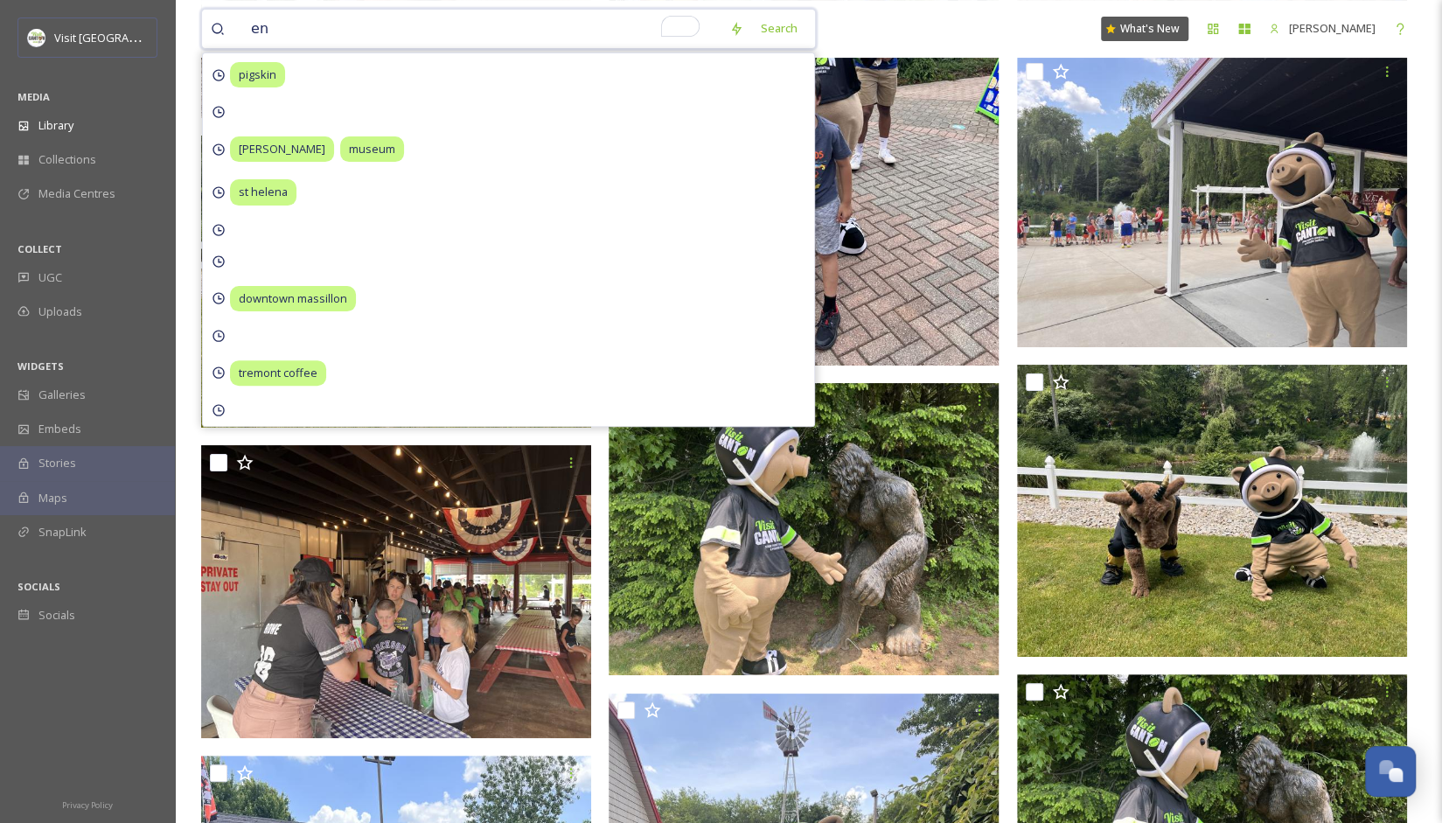
type input "e"
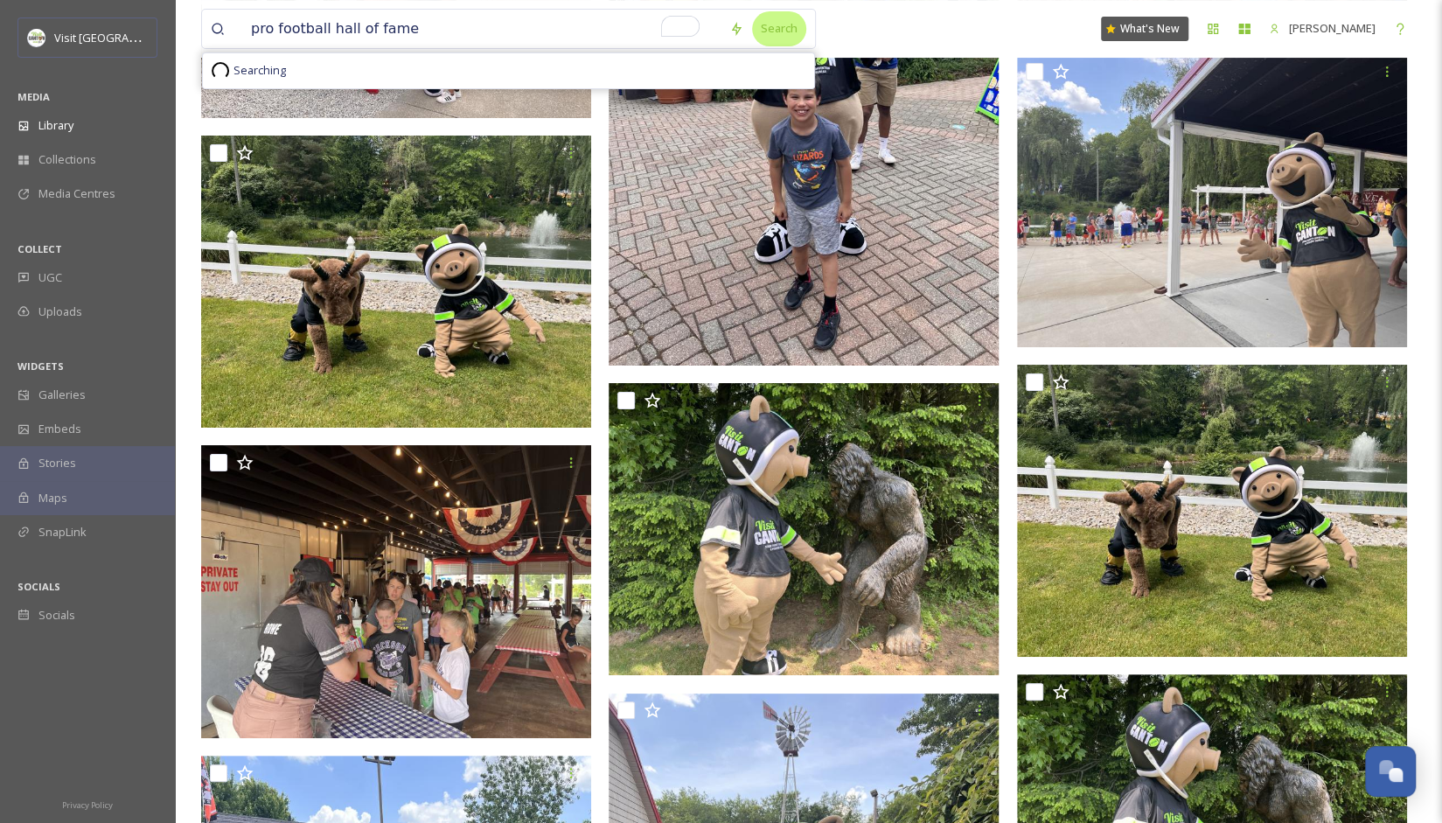
click at [783, 18] on div "Search" at bounding box center [779, 28] width 54 height 34
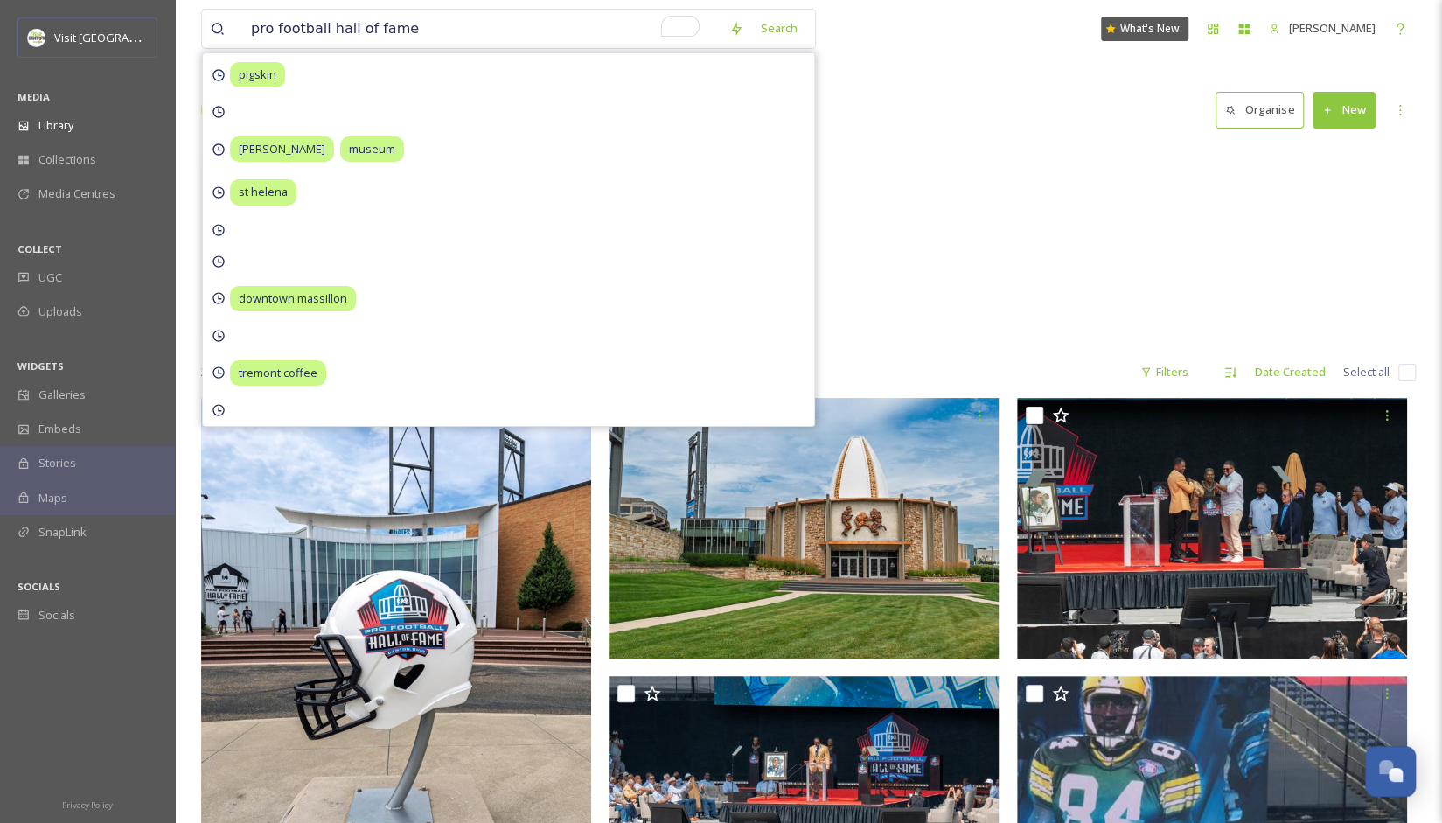
click at [1030, 272] on div "Partners Pro Football Hall of Fame 890 items" at bounding box center [808, 245] width 1215 height 201
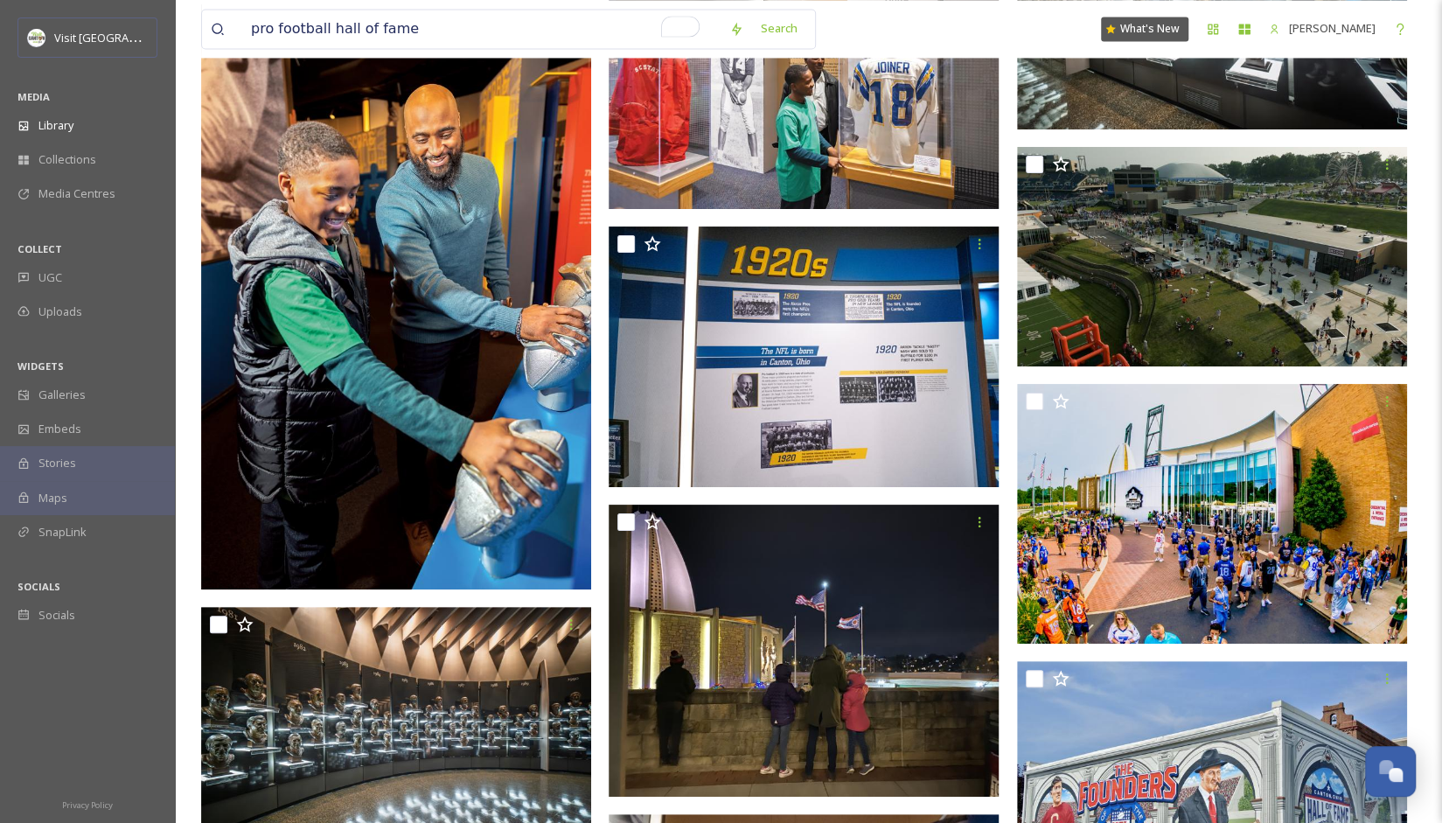
scroll to position [23474, 0]
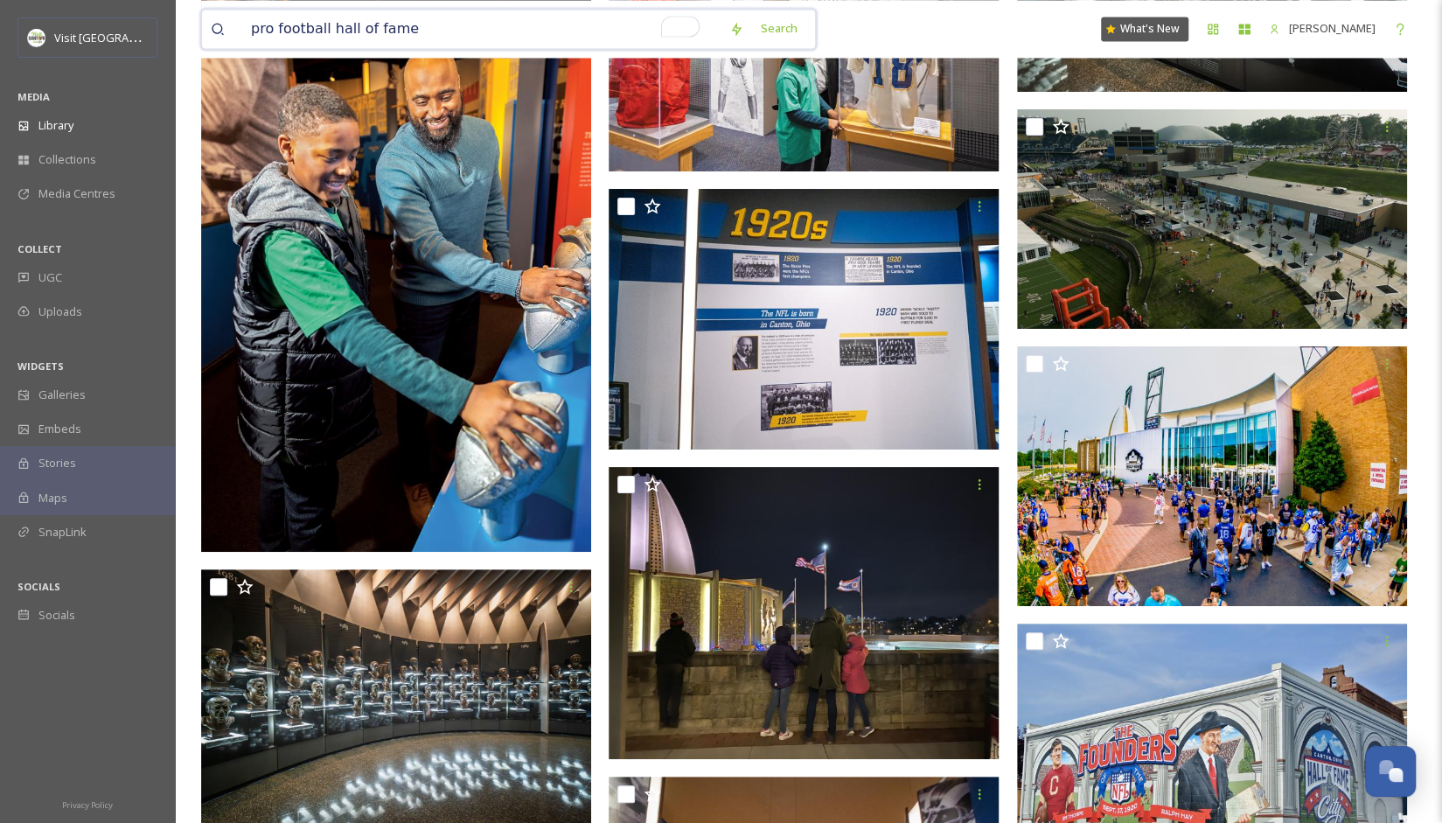
click at [418, 34] on input "pro football hall of fame" at bounding box center [481, 29] width 478 height 38
drag, startPoint x: 418, startPoint y: 33, endPoint x: 224, endPoint y: 50, distance: 194.8
click at [224, 50] on div "pro football hall of fame Search What's New Allison Gromofsky" at bounding box center [808, 29] width 1215 height 58
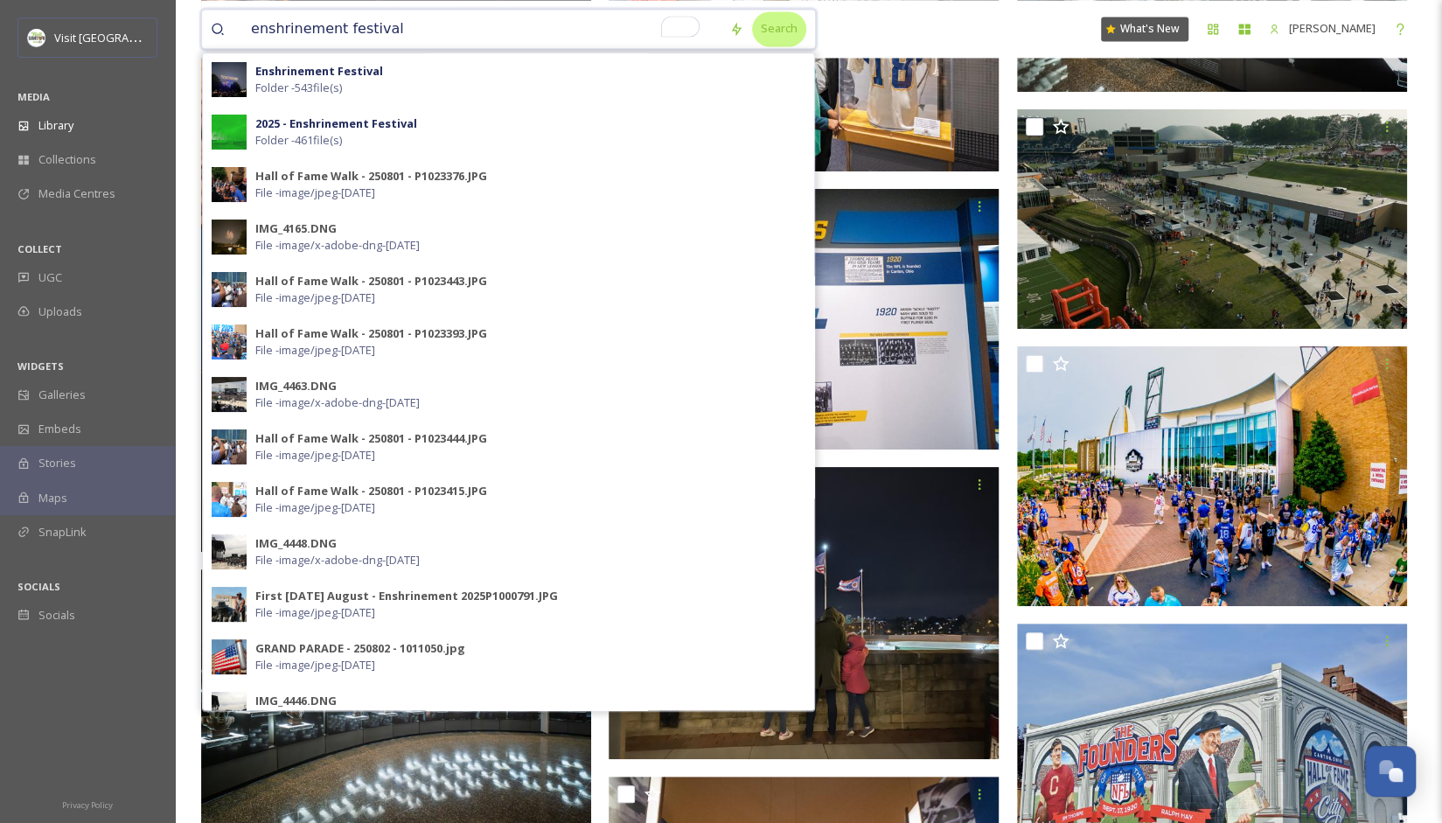
type input "enshrinement festival"
click at [768, 24] on div "Search" at bounding box center [779, 28] width 54 height 34
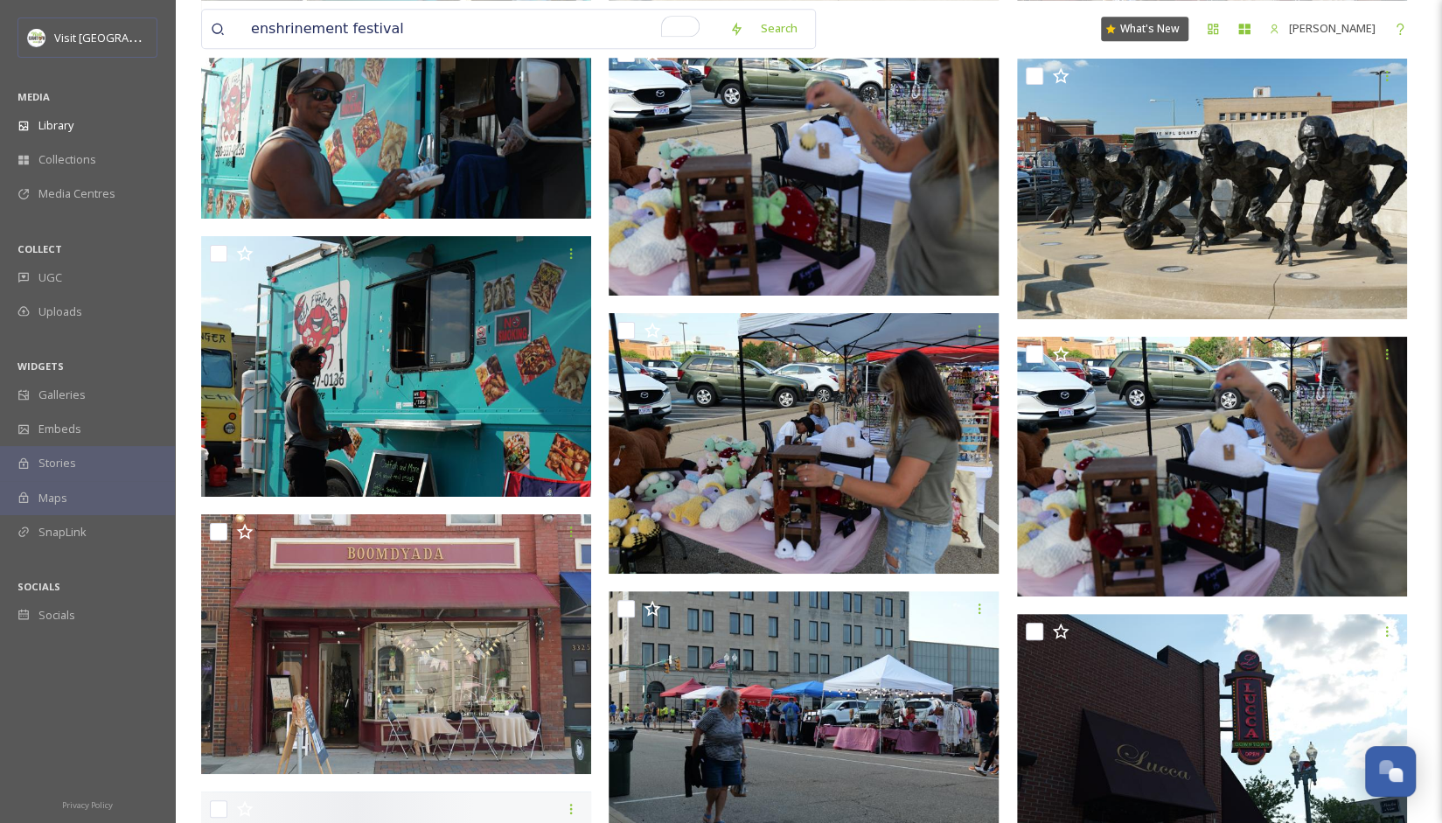
scroll to position [14690, 0]
